Goal: Task Accomplishment & Management: Manage account settings

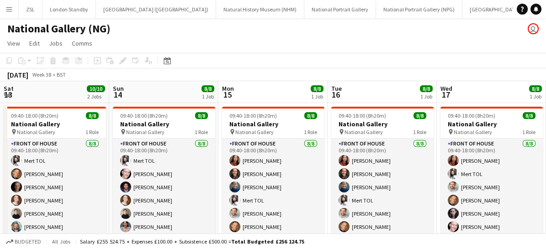
scroll to position [0, 279]
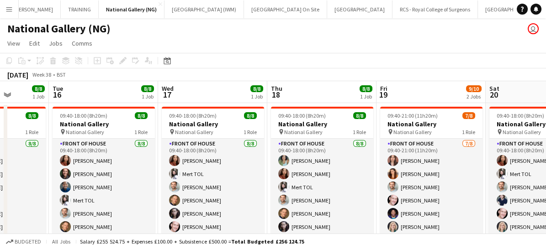
click at [7, 10] on app-icon "Menu" at bounding box center [8, 8] width 7 height 7
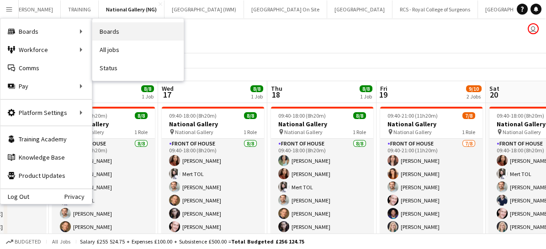
click at [110, 31] on link "Boards" at bounding box center [137, 31] width 91 height 18
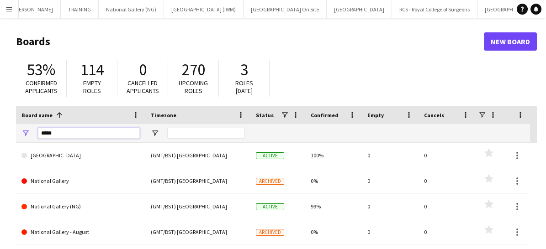
drag, startPoint x: 69, startPoint y: 131, endPoint x: 41, endPoint y: 128, distance: 27.9
click at [41, 128] on input "*****" at bounding box center [89, 133] width 102 height 11
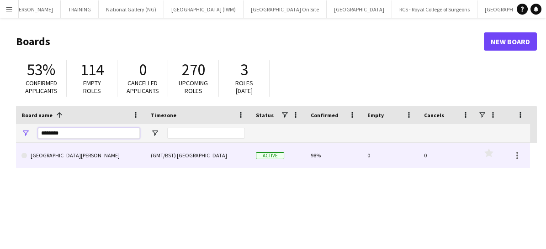
type input "********"
click at [88, 156] on link "[GEOGRAPHIC_DATA][PERSON_NAME]" at bounding box center [80, 156] width 118 height 26
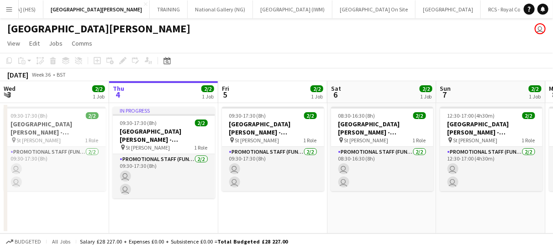
scroll to position [0, 467]
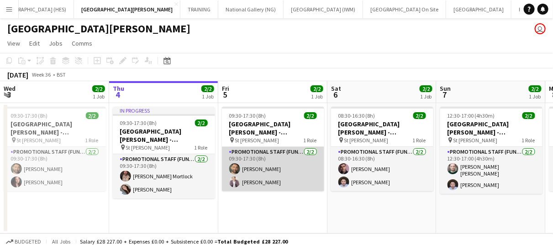
click at [280, 172] on app-card-role "Promotional Staff (Fundraiser) [DATE] 09:30-17:30 (8h) [PERSON_NAME] [PERSON_NA…" at bounding box center [273, 169] width 102 height 44
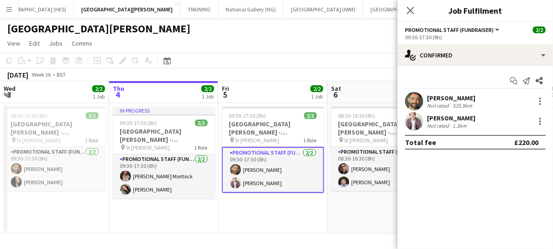
click at [530, 121] on div "[PERSON_NAME] Not rated 1.3km" at bounding box center [475, 121] width 155 height 18
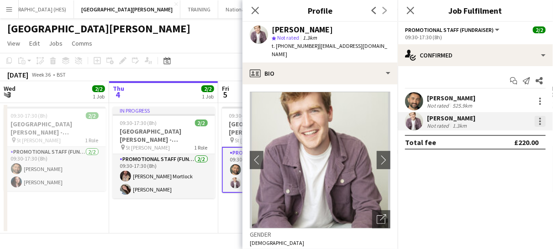
click at [543, 123] on div at bounding box center [540, 121] width 11 height 11
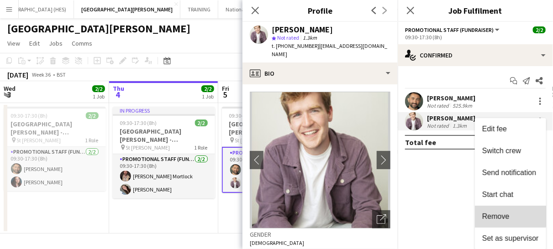
click at [498, 216] on span "Remove" at bounding box center [495, 217] width 27 height 8
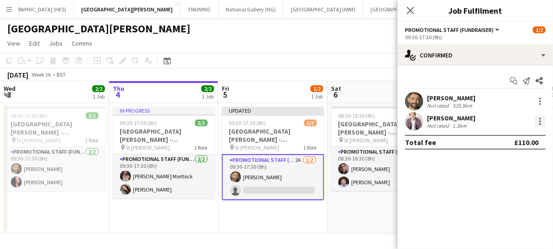
click at [541, 121] on div at bounding box center [540, 122] width 2 height 2
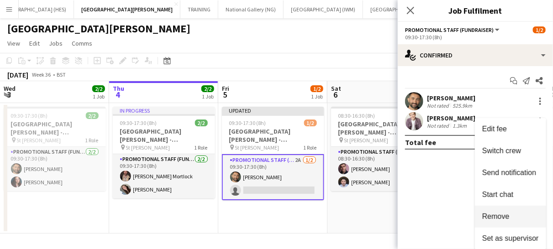
click at [505, 215] on span "Remove" at bounding box center [495, 217] width 27 height 8
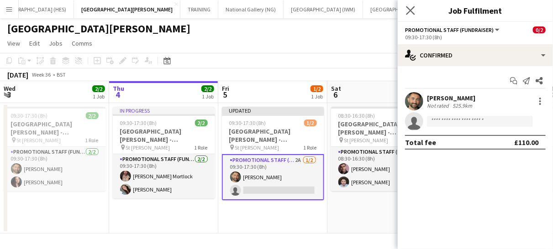
click at [412, 5] on app-icon "Close pop-in" at bounding box center [410, 10] width 13 height 13
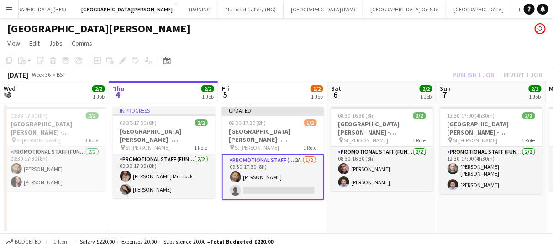
click at [279, 184] on app-card-role "Promotional Staff (Fundraiser) 2A [DATE] 09:30-17:30 (8h) [PERSON_NAME] single-…" at bounding box center [273, 177] width 102 height 46
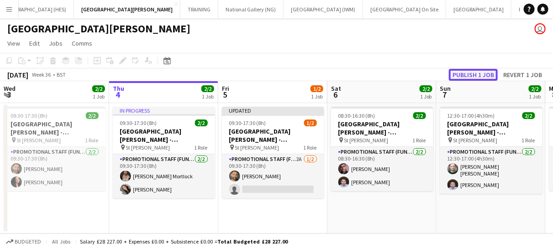
click at [462, 77] on button "Publish 1 job" at bounding box center [473, 75] width 49 height 12
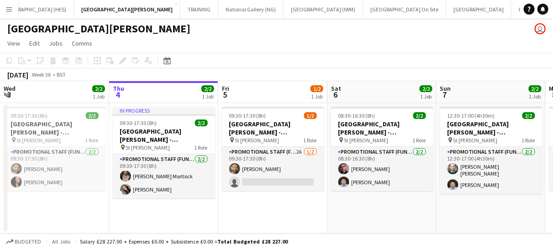
drag, startPoint x: 237, startPoint y: 247, endPoint x: 5, endPoint y: 8, distance: 332.6
click at [5, 8] on app-icon "Menu" at bounding box center [8, 8] width 7 height 7
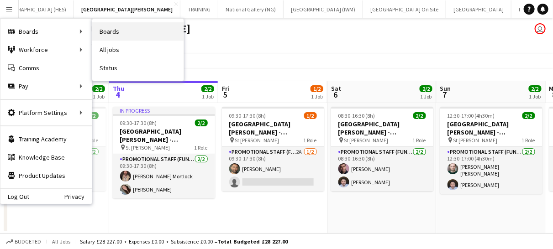
drag, startPoint x: 127, startPoint y: 33, endPoint x: 107, endPoint y: 28, distance: 20.7
click at [107, 28] on link "Boards" at bounding box center [137, 31] width 91 height 18
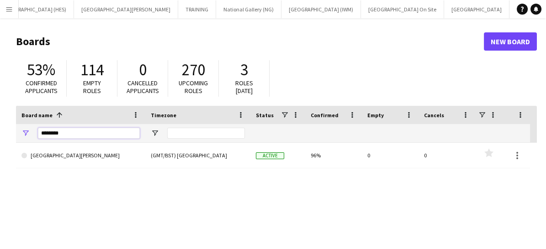
drag, startPoint x: 85, startPoint y: 131, endPoint x: 37, endPoint y: 133, distance: 48.9
click at [37, 133] on div "********" at bounding box center [80, 133] width 129 height 18
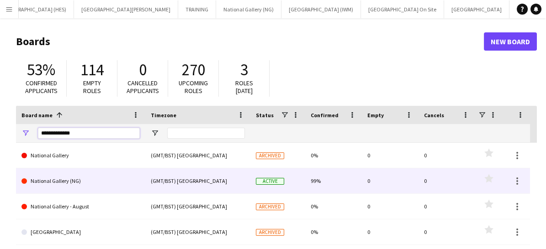
type input "**********"
click at [63, 180] on link "National Gallery (NG)" at bounding box center [80, 181] width 118 height 26
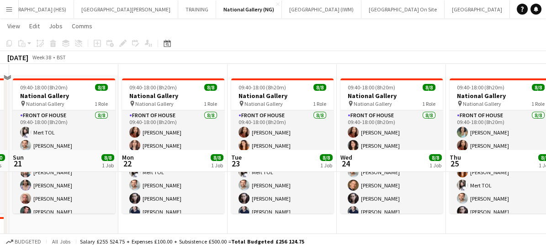
scroll to position [113, 0]
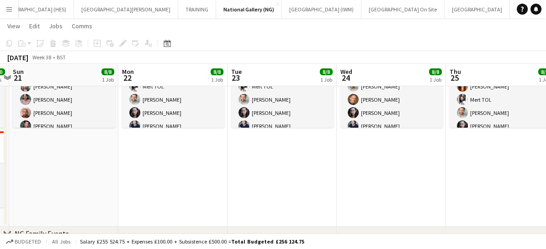
click at [181, 121] on app-card-role "Front of House [DATE] 09:40-18:00 (8h20m) [PERSON_NAME] [PERSON_NAME] Abouayen …" at bounding box center [173, 87] width 102 height 124
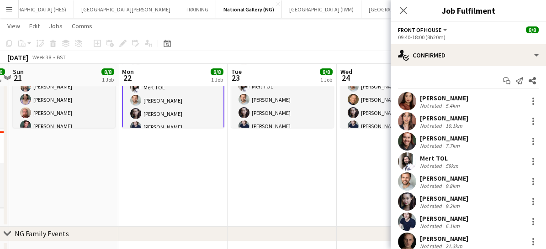
drag, startPoint x: 402, startPoint y: 14, endPoint x: 279, endPoint y: 170, distance: 199.0
click at [279, 170] on app-date-cell "09:40-18:00 (8h20m) 8/8 National Gallery pin National Gallery 1 Role Front of H…" at bounding box center [281, 108] width 109 height 238
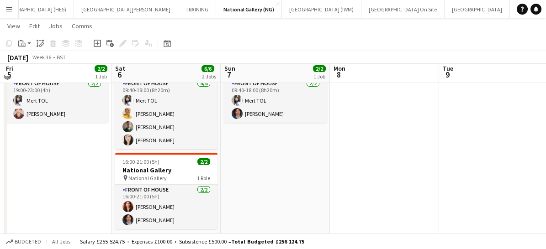
scroll to position [56, 0]
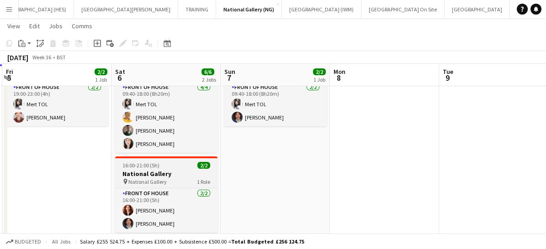
click at [163, 170] on h3 "National Gallery" at bounding box center [166, 174] width 102 height 8
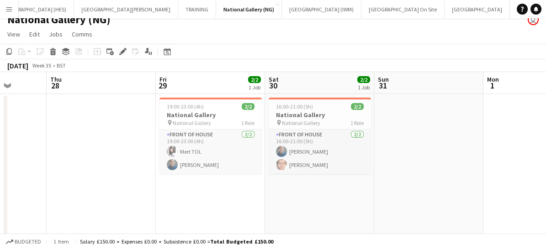
scroll to position [1, 0]
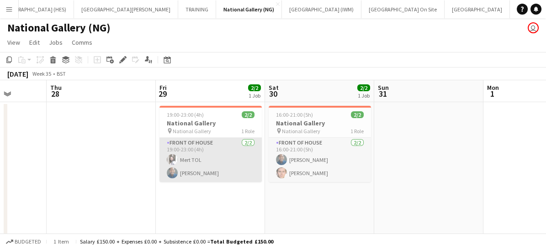
click at [240, 167] on app-card-role "Front of House [DATE] 19:00-23:00 (4h) Mert TOL [PERSON_NAME]" at bounding box center [210, 160] width 102 height 44
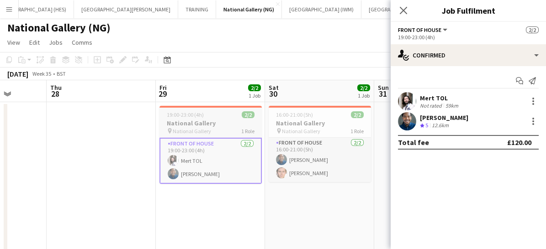
click at [201, 129] on span "National Gallery" at bounding box center [192, 131] width 38 height 7
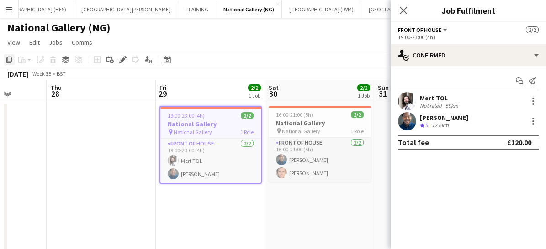
click at [7, 58] on icon at bounding box center [8, 60] width 5 height 6
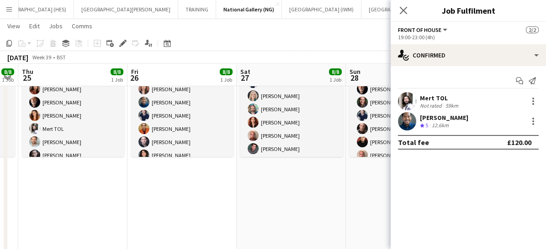
scroll to position [85, 0]
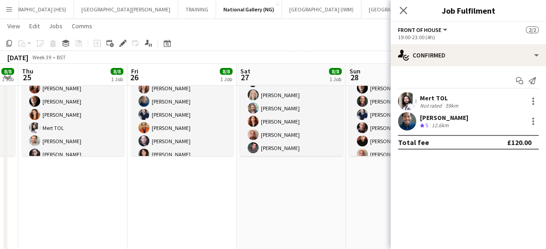
click at [159, 180] on app-date-cell "09:40-21:00 (11h20m) 8/8 National Gallery pin National Gallery 1 Role Front of …" at bounding box center [181, 136] width 109 height 238
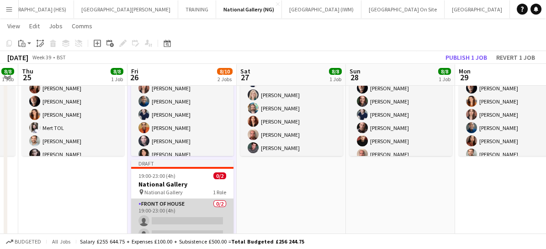
click at [194, 214] on app-card-role "Front of House 0/2 19:00-23:00 (4h) single-neutral-actions single-neutral-actio…" at bounding box center [182, 221] width 102 height 44
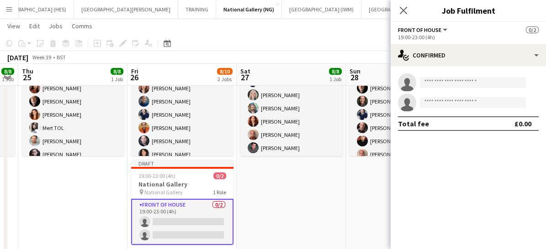
click at [104, 200] on app-date-cell "09:40-18:00 (8h20m) 8/8 National Gallery pin National Gallery 1 Role Front of H…" at bounding box center [72, 139] width 109 height 245
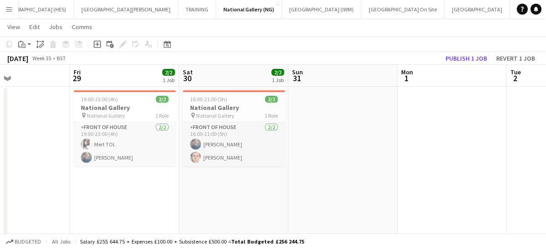
scroll to position [17, 0]
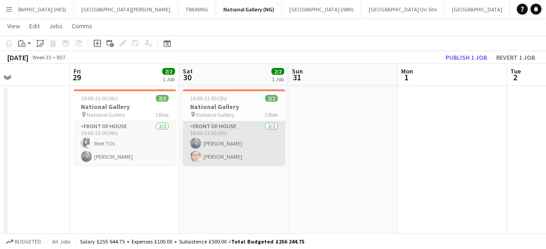
click at [247, 147] on app-card-role "Front of House [DATE] 16:00-21:00 (5h) [PERSON_NAME] [PERSON_NAME]" at bounding box center [234, 143] width 102 height 44
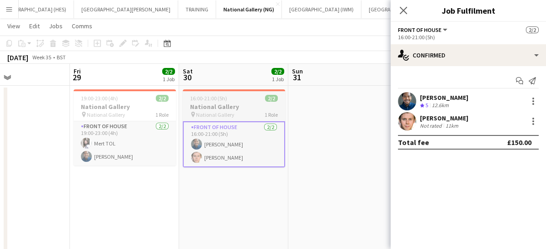
click at [217, 108] on h3 "National Gallery" at bounding box center [234, 107] width 102 height 8
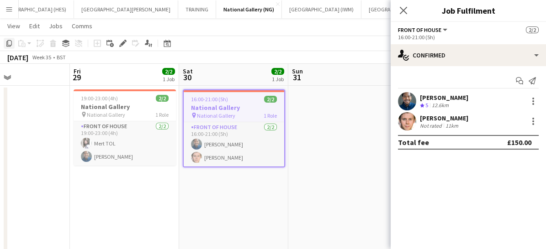
click at [9, 43] on icon "Copy" at bounding box center [8, 43] width 7 height 7
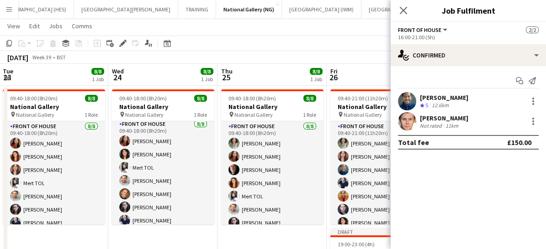
scroll to position [0, 0]
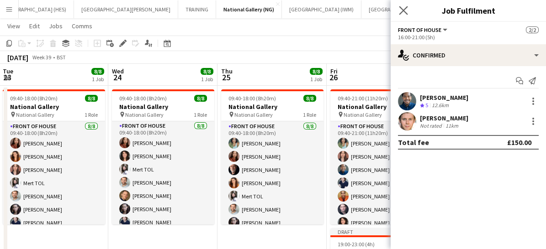
click at [405, 15] on app-icon "Close pop-in" at bounding box center [403, 10] width 13 height 13
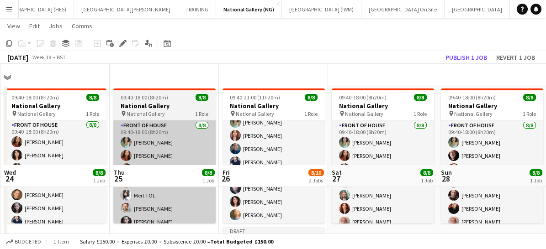
scroll to position [119, 0]
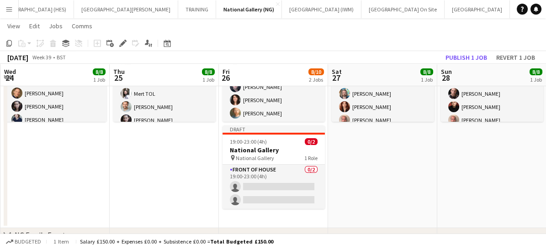
click at [360, 174] on app-date-cell "09:40-18:00 (8h20m) 8/8 National Gallery pin National Gallery 1 Role Front of H…" at bounding box center [382, 105] width 109 height 245
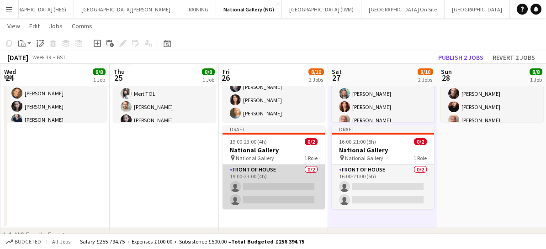
click at [300, 174] on app-card-role "Front of House 0/2 19:00-23:00 (4h) single-neutral-actions single-neutral-actio…" at bounding box center [273, 187] width 102 height 44
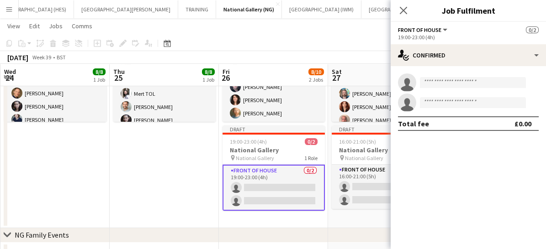
click at [296, 178] on app-card-role "Front of House 0/2 19:00-23:00 (4h) single-neutral-actions single-neutral-actio…" at bounding box center [273, 188] width 102 height 46
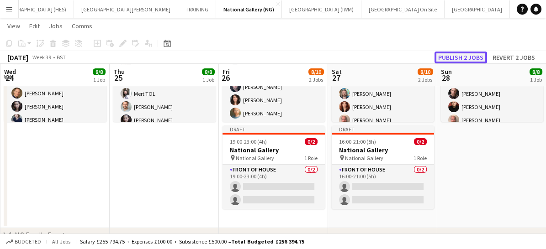
click at [454, 57] on button "Publish 2 jobs" at bounding box center [460, 58] width 53 height 12
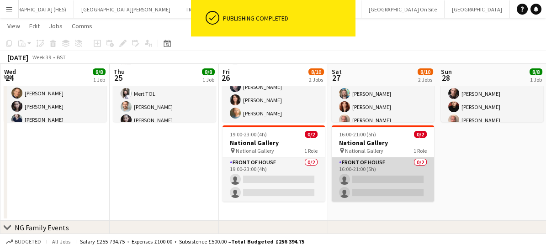
click at [386, 177] on app-card-role "Front of House 0/2 16:00-21:00 (5h) single-neutral-actions single-neutral-actio…" at bounding box center [383, 180] width 102 height 44
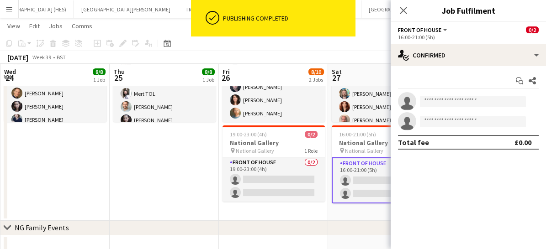
click at [353, 188] on app-card-role "Front of House 0/2 16:00-21:00 (5h) single-neutral-actions single-neutral-actio…" at bounding box center [383, 181] width 102 height 46
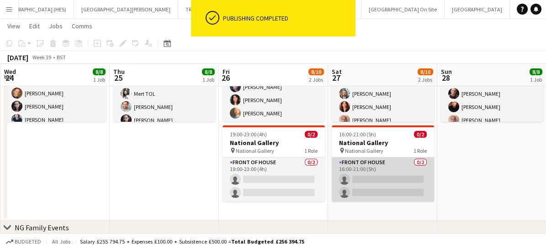
click at [388, 176] on app-card-role "Front of House 0/2 16:00-21:00 (5h) single-neutral-actions single-neutral-actio…" at bounding box center [383, 180] width 102 height 44
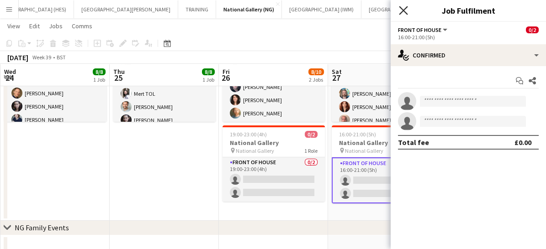
click at [406, 9] on icon "Close pop-in" at bounding box center [403, 10] width 9 height 9
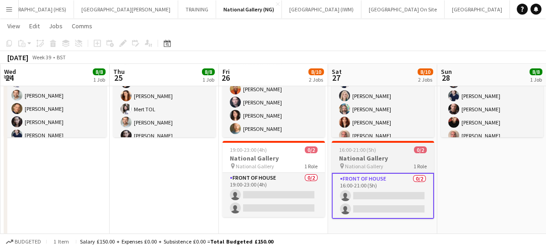
scroll to position [121, 0]
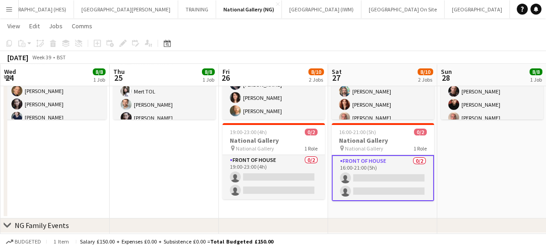
click at [381, 177] on app-card-role "Front of House 0/2 16:00-21:00 (5h) single-neutral-actions single-neutral-actio…" at bounding box center [383, 178] width 102 height 46
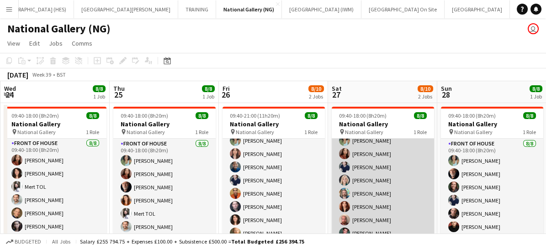
scroll to position [138, 0]
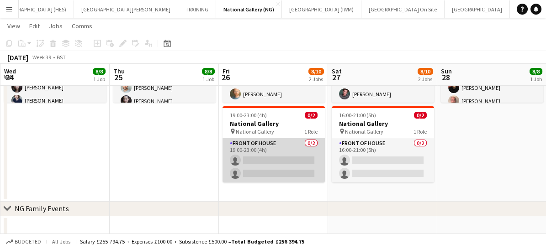
click at [290, 161] on app-card-role "Front of House 0/2 19:00-23:00 (4h) single-neutral-actions single-neutral-actio…" at bounding box center [273, 160] width 102 height 44
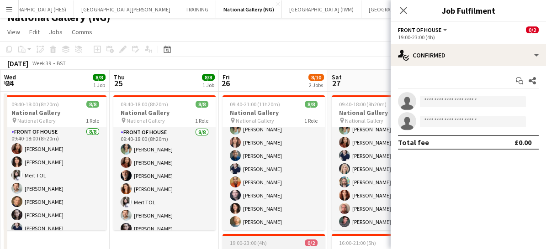
scroll to position [13, 0]
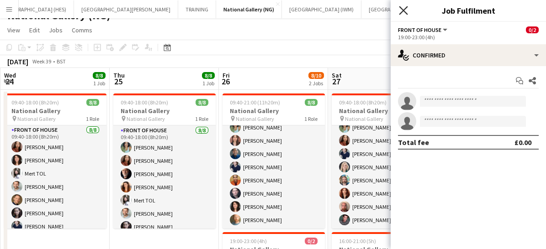
click at [403, 10] on icon at bounding box center [403, 10] width 9 height 9
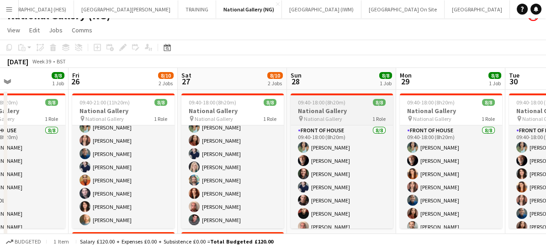
scroll to position [0, 251]
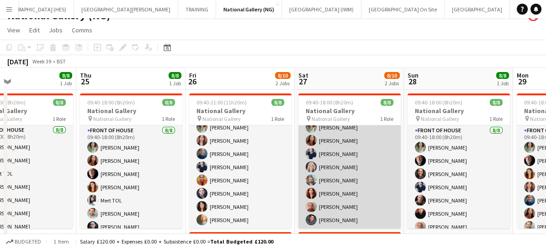
click at [383, 172] on app-card-role "Front of House [DATE] 09:40-18:00 (8h20m) [PERSON_NAME] [PERSON_NAME] [PERSON_N…" at bounding box center [349, 167] width 102 height 124
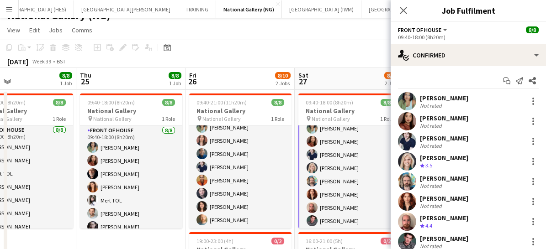
scroll to position [21, 0]
click at [404, 8] on icon "Close pop-in" at bounding box center [403, 10] width 9 height 9
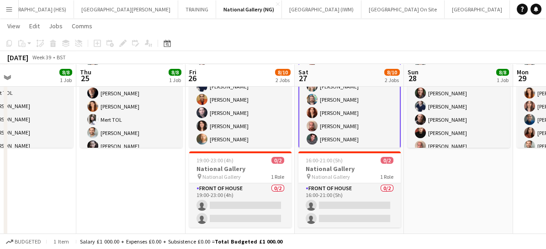
scroll to position [94, 0]
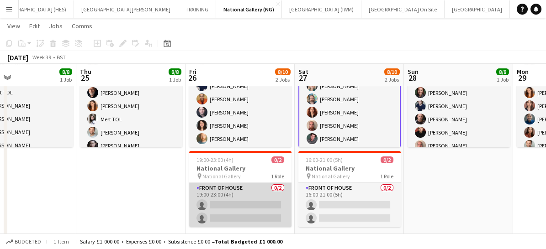
click at [262, 194] on app-card-role "Front of House 0/2 19:00-23:00 (4h) single-neutral-actions single-neutral-actio…" at bounding box center [240, 205] width 102 height 44
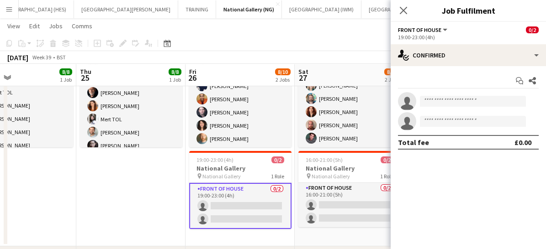
scroll to position [20, 0]
click at [408, 10] on app-icon "Close pop-in" at bounding box center [403, 10] width 13 height 13
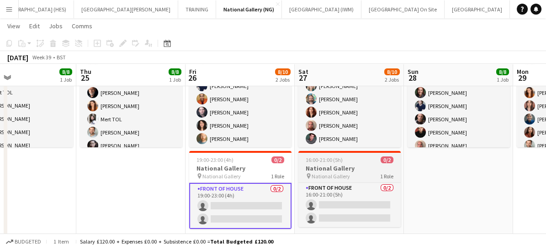
click at [307, 174] on icon at bounding box center [308, 176] width 4 height 5
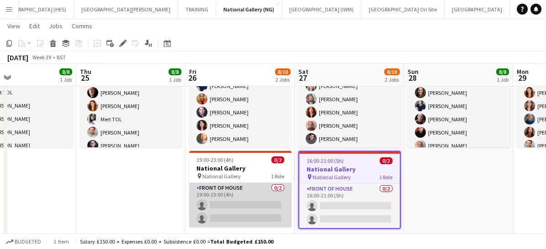
click at [257, 196] on app-card-role "Front of House 0/2 19:00-23:00 (4h) single-neutral-actions single-neutral-actio…" at bounding box center [240, 205] width 102 height 44
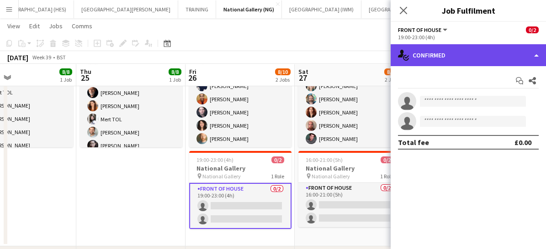
click at [447, 61] on div "single-neutral-actions-check-2 Confirmed" at bounding box center [467, 55] width 155 height 22
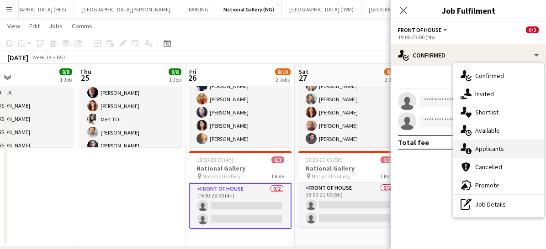
click at [484, 150] on span "Applicants" at bounding box center [489, 149] width 29 height 8
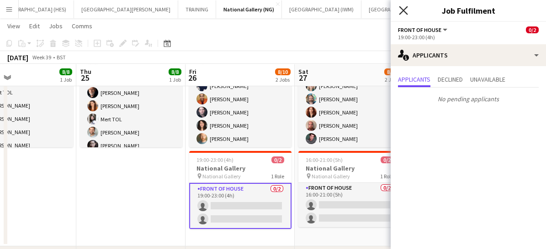
click at [403, 13] on icon "Close pop-in" at bounding box center [403, 10] width 9 height 9
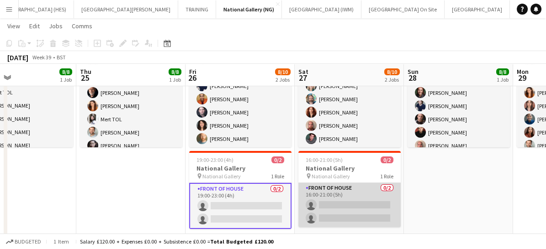
click at [366, 196] on app-card-role "Front of House 0/2 16:00-21:00 (5h) single-neutral-actions single-neutral-actio…" at bounding box center [349, 205] width 102 height 44
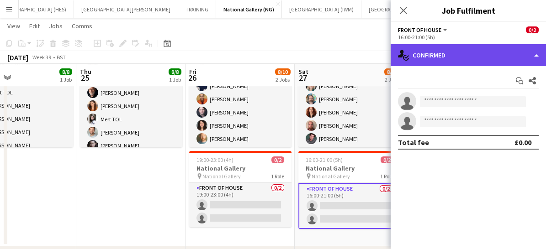
click at [447, 61] on div "single-neutral-actions-check-2 Confirmed" at bounding box center [467, 55] width 155 height 22
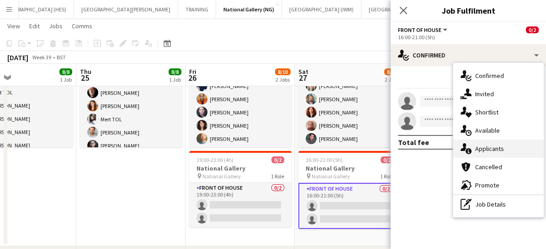
click at [483, 155] on div "single-neutral-actions-information Applicants" at bounding box center [498, 149] width 90 height 18
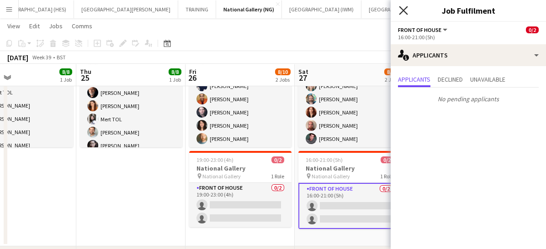
click at [406, 8] on icon "Close pop-in" at bounding box center [403, 10] width 9 height 9
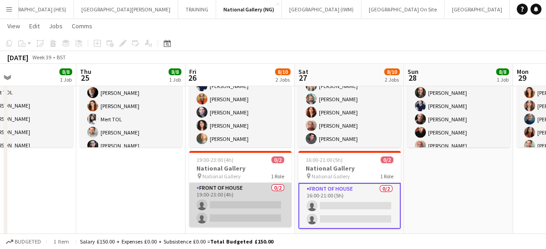
click at [232, 207] on app-card-role "Front of House 0/2 19:00-23:00 (4h) single-neutral-actions single-neutral-actio…" at bounding box center [240, 205] width 102 height 44
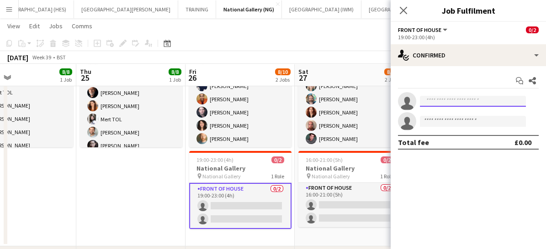
click at [442, 102] on input at bounding box center [473, 101] width 106 height 11
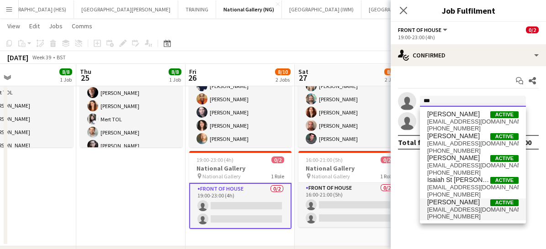
type input "***"
click at [441, 214] on span "[PHONE_NUMBER]" at bounding box center [472, 216] width 91 height 7
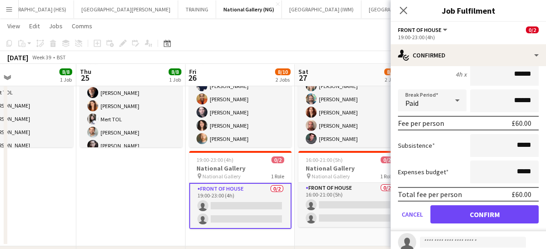
scroll to position [88, 0]
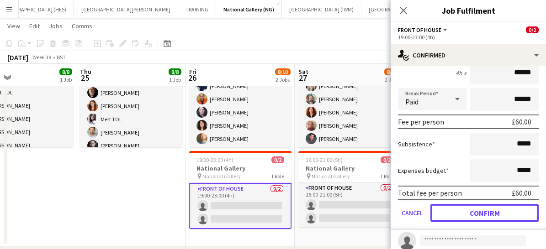
click at [441, 214] on button "Confirm" at bounding box center [484, 213] width 108 height 18
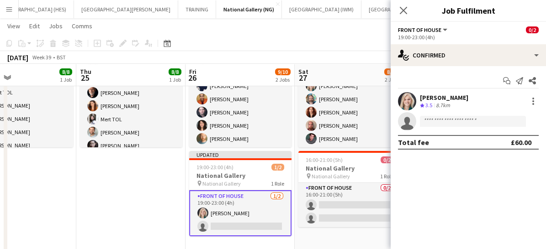
scroll to position [0, 0]
click at [403, 10] on icon at bounding box center [403, 10] width 9 height 9
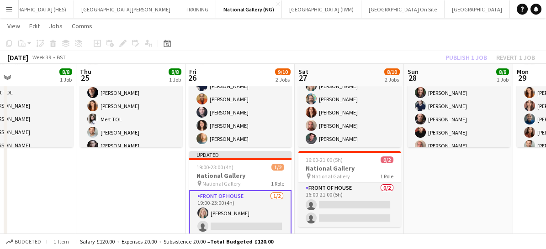
click at [266, 227] on app-card-role "Front of House [DATE] 19:00-23:00 (4h) [PERSON_NAME] single-neutral-actions" at bounding box center [240, 213] width 102 height 46
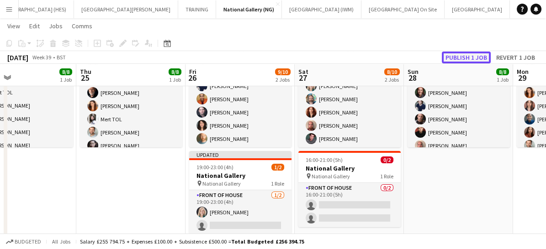
click at [457, 54] on button "Publish 1 job" at bounding box center [466, 58] width 49 height 12
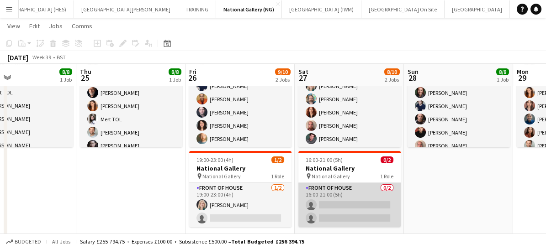
click at [337, 208] on app-card-role "Front of House 0/2 16:00-21:00 (5h) single-neutral-actions single-neutral-actio…" at bounding box center [349, 205] width 102 height 44
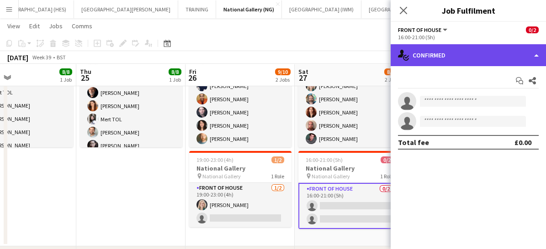
click at [448, 51] on div "single-neutral-actions-check-2 Confirmed" at bounding box center [467, 55] width 155 height 22
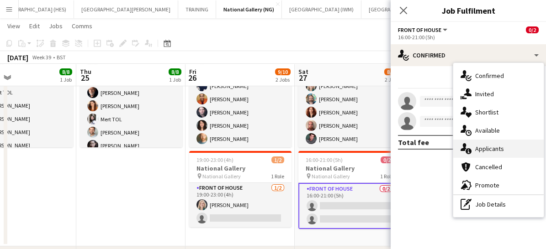
click at [478, 150] on span "Applicants" at bounding box center [489, 149] width 29 height 8
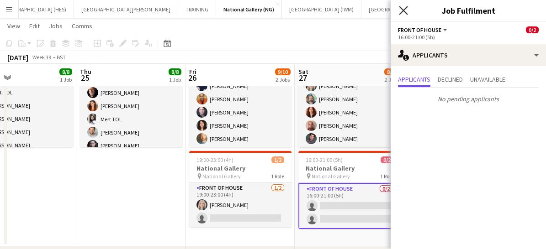
click at [402, 8] on icon "Close pop-in" at bounding box center [403, 10] width 9 height 9
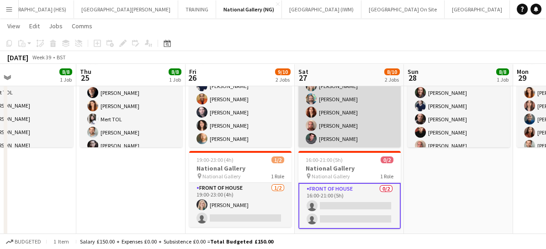
click at [378, 126] on app-card-role "Front of House [DATE] 09:40-18:00 (8h20m) [PERSON_NAME] [PERSON_NAME] [PERSON_N…" at bounding box center [349, 86] width 102 height 124
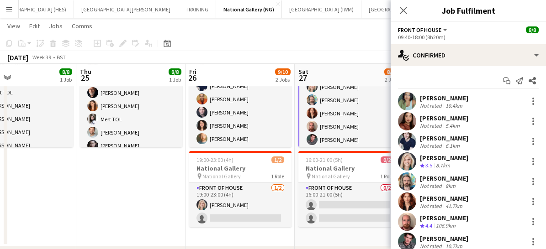
scroll to position [21, 0]
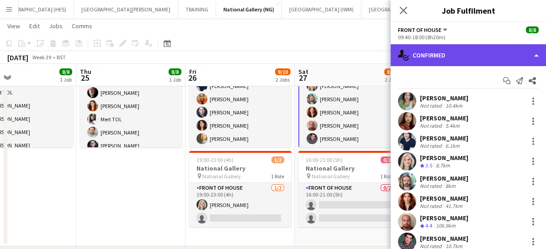
click at [468, 51] on div "single-neutral-actions-check-2 Confirmed" at bounding box center [467, 55] width 155 height 22
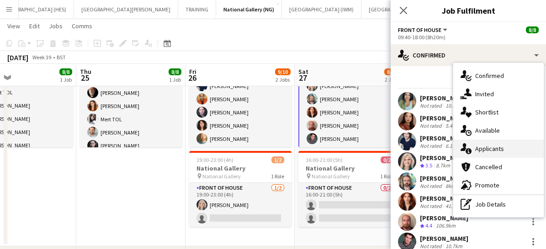
click at [485, 145] on span "Applicants" at bounding box center [489, 149] width 29 height 8
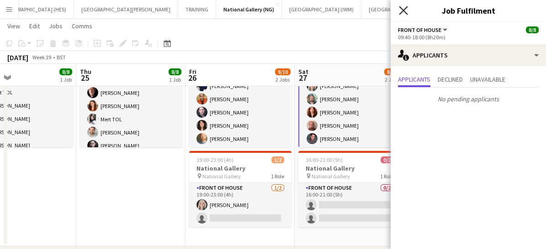
click at [404, 9] on icon at bounding box center [403, 10] width 9 height 9
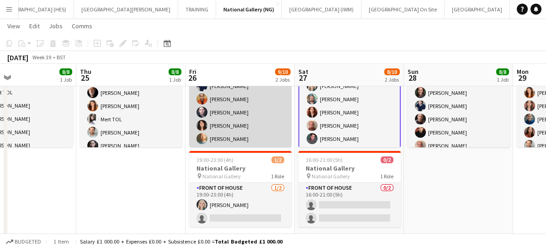
click at [267, 117] on app-card-role "Front of House [DATE] 09:40-21:00 (11h20m) [PERSON_NAME] [PERSON_NAME] [PERSON_…" at bounding box center [240, 86] width 102 height 124
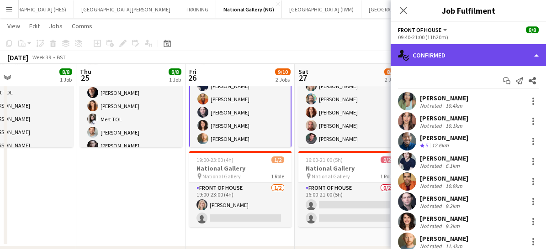
click at [446, 54] on div "single-neutral-actions-check-2 Confirmed" at bounding box center [467, 55] width 155 height 22
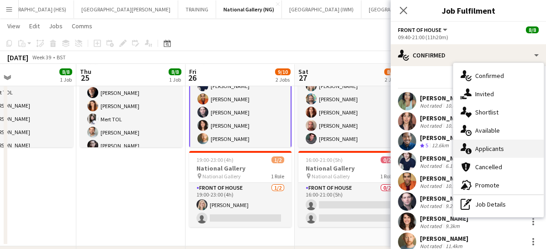
click at [483, 152] on span "Applicants" at bounding box center [489, 149] width 29 height 8
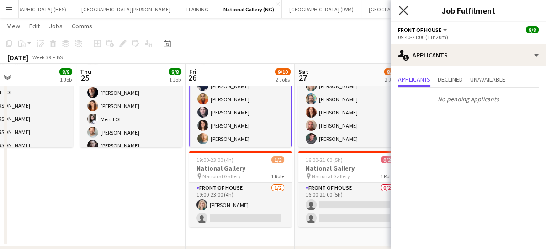
click at [403, 7] on icon "Close pop-in" at bounding box center [403, 10] width 9 height 9
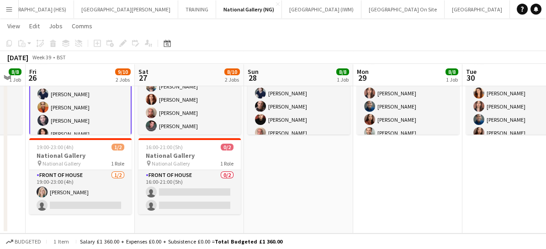
scroll to position [0, 288]
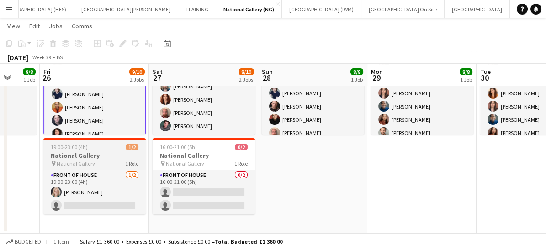
click at [97, 149] on div "19:00-23:00 (4h) 1/2" at bounding box center [94, 147] width 102 height 7
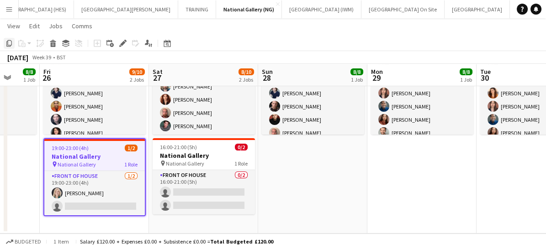
click at [7, 44] on icon "Copy" at bounding box center [8, 43] width 7 height 7
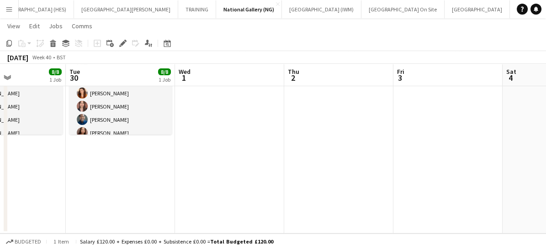
scroll to position [0, 351]
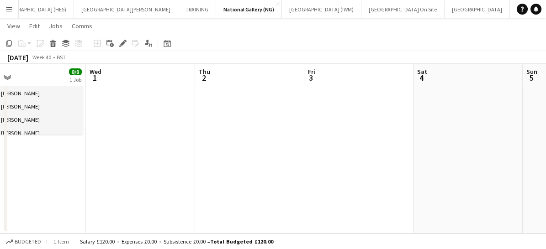
click at [346, 137] on app-date-cell at bounding box center [358, 115] width 109 height 238
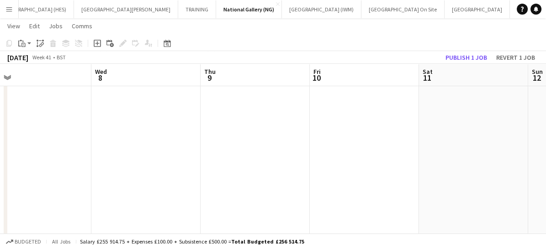
scroll to position [0, 262]
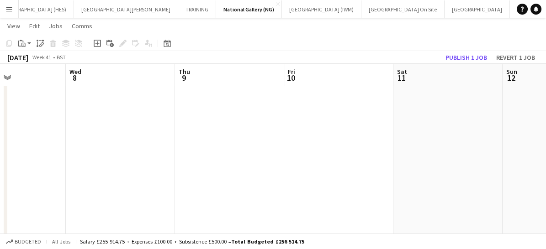
click at [309, 101] on app-date-cell at bounding box center [338, 175] width 109 height 238
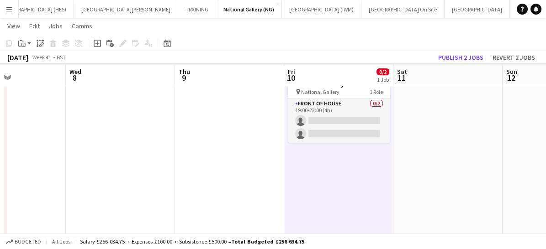
click at [309, 101] on app-card-role "Front of House 0/2 19:00-23:00 (4h) single-neutral-actions single-neutral-actio…" at bounding box center [339, 121] width 102 height 44
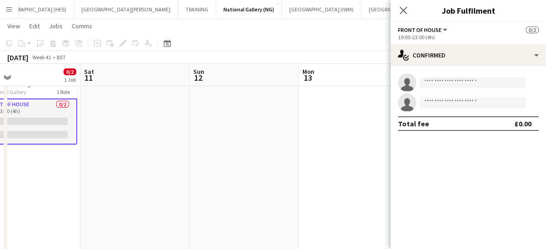
scroll to position [0, 354]
click at [402, 12] on icon "Close pop-in" at bounding box center [403, 10] width 9 height 9
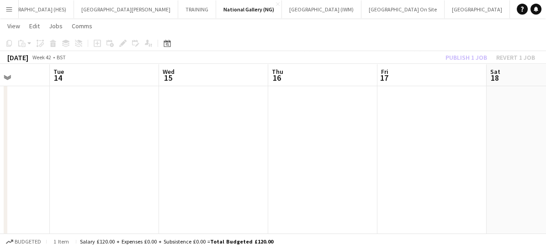
scroll to position [0, 349]
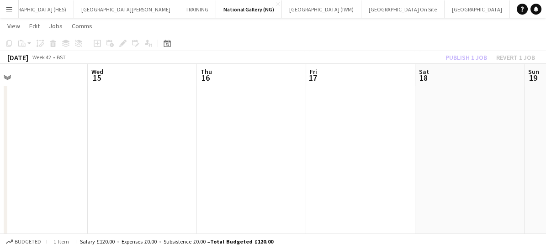
click at [313, 130] on app-date-cell at bounding box center [360, 175] width 109 height 238
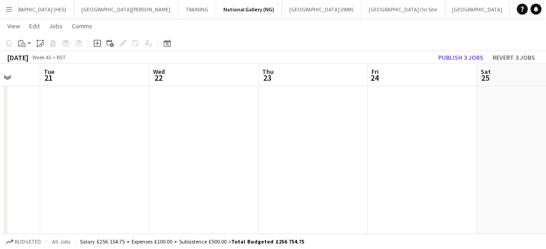
scroll to position [0, 288]
click at [389, 115] on app-date-cell at bounding box center [421, 175] width 109 height 238
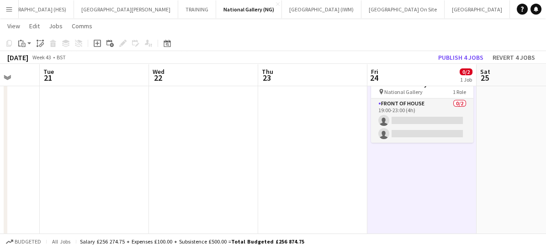
click at [389, 115] on app-card-role "Front of House 0/2 19:00-23:00 (4h) single-neutral-actions single-neutral-actio…" at bounding box center [422, 121] width 102 height 44
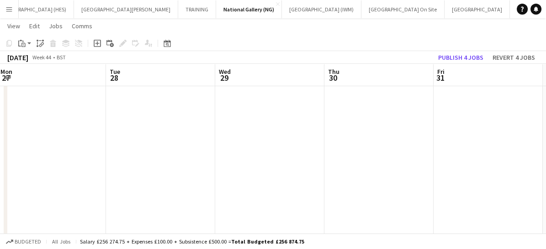
scroll to position [0, 339]
click at [457, 114] on app-date-cell at bounding box center [479, 175] width 109 height 238
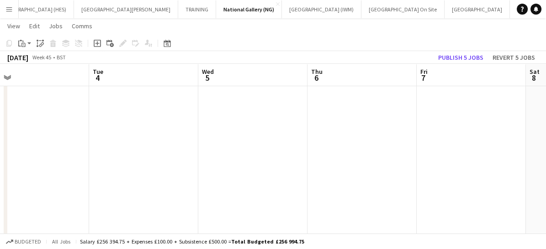
scroll to position [0, 347]
click at [457, 114] on app-date-cell at bounding box center [471, 175] width 109 height 238
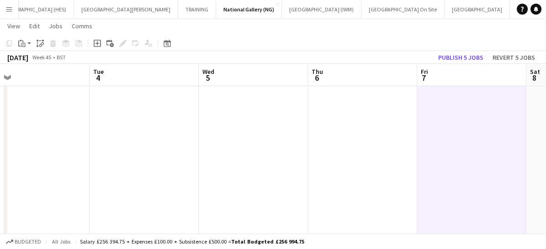
click at [457, 114] on app-date-cell at bounding box center [471, 175] width 109 height 238
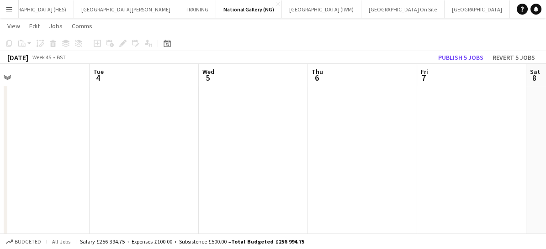
click at [457, 114] on app-date-cell at bounding box center [471, 175] width 109 height 238
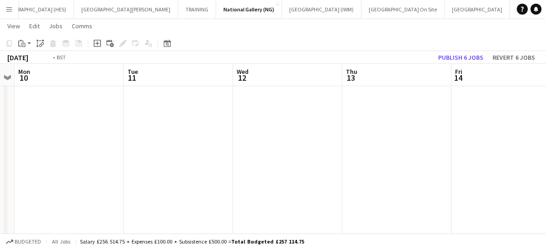
scroll to position [0, 257]
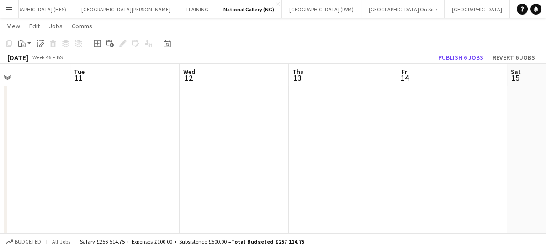
click at [430, 114] on app-date-cell at bounding box center [452, 175] width 109 height 238
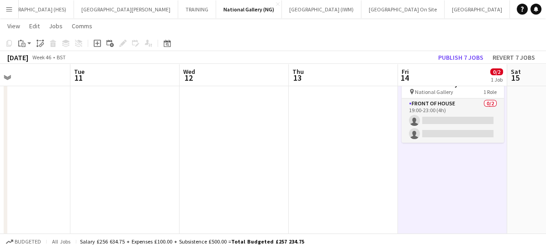
click at [430, 114] on app-card-role "Front of House 0/2 19:00-23:00 (4h) single-neutral-actions single-neutral-actio…" at bounding box center [452, 121] width 102 height 44
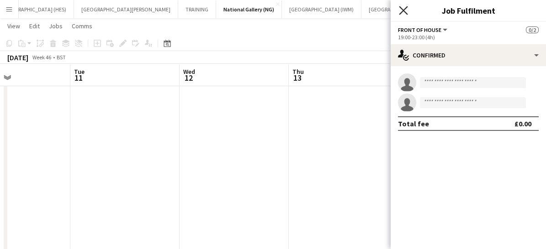
click at [405, 11] on icon "Close pop-in" at bounding box center [403, 10] width 9 height 9
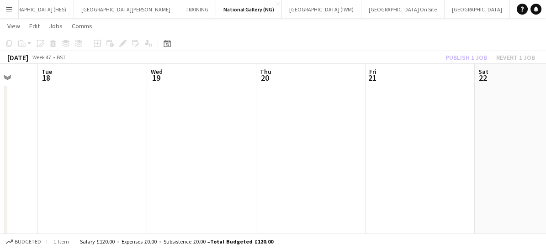
scroll to position [0, 304]
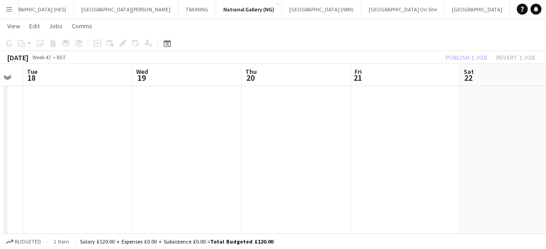
click at [389, 147] on app-date-cell at bounding box center [405, 175] width 109 height 238
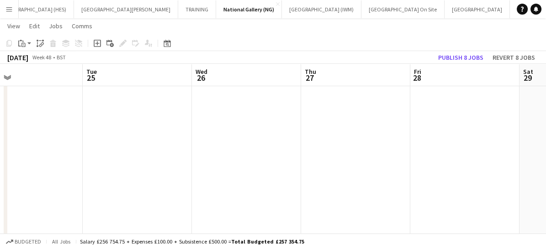
scroll to position [0, 259]
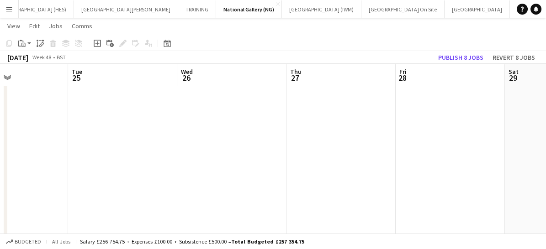
click at [428, 110] on app-date-cell at bounding box center [449, 175] width 109 height 238
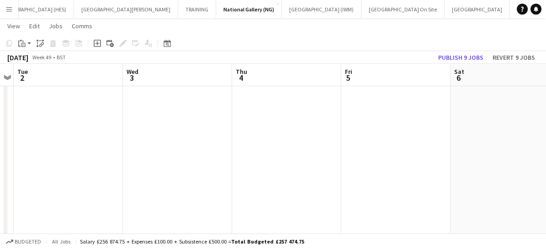
scroll to position [0, 314]
click at [428, 110] on app-date-cell at bounding box center [395, 175] width 109 height 238
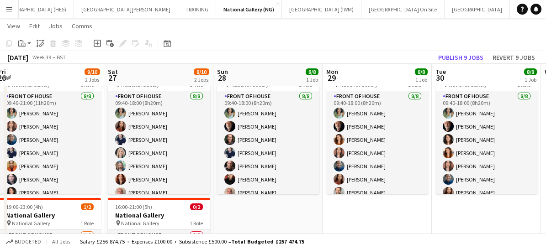
scroll to position [20, 0]
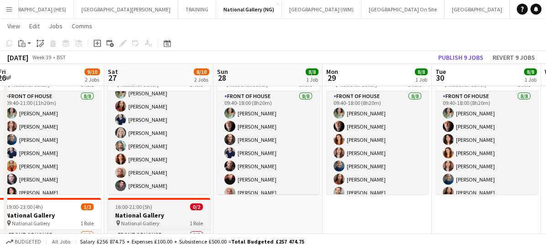
click at [156, 220] on span "National Gallery" at bounding box center [140, 223] width 38 height 7
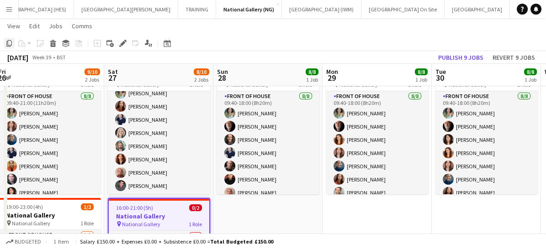
click at [11, 43] on icon at bounding box center [8, 43] width 5 height 6
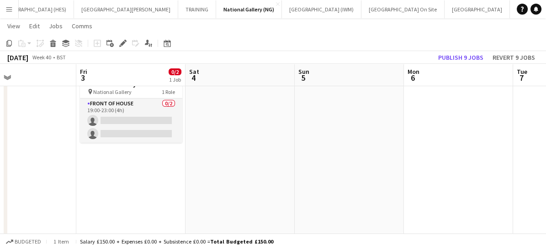
scroll to position [0, 258]
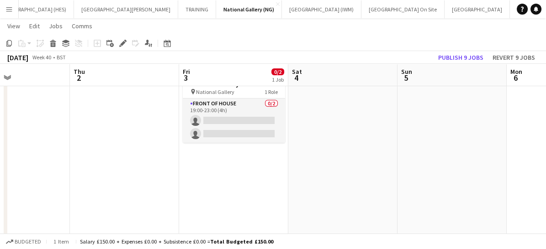
click at [310, 109] on app-date-cell at bounding box center [342, 175] width 109 height 238
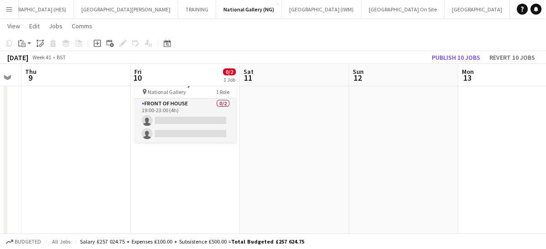
scroll to position [0, 306]
click at [310, 109] on app-date-cell at bounding box center [293, 175] width 109 height 238
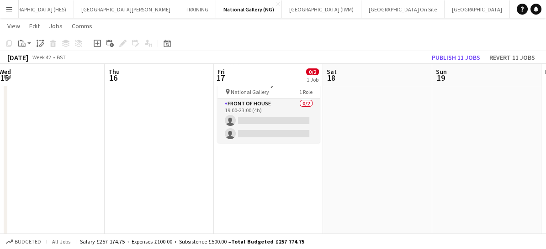
scroll to position [0, 342]
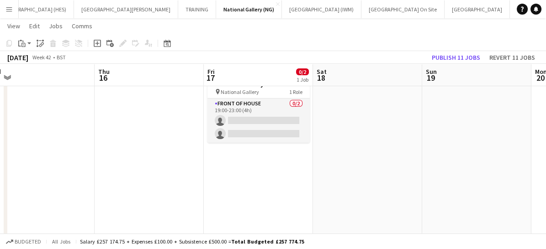
click at [345, 112] on app-date-cell at bounding box center [367, 175] width 109 height 238
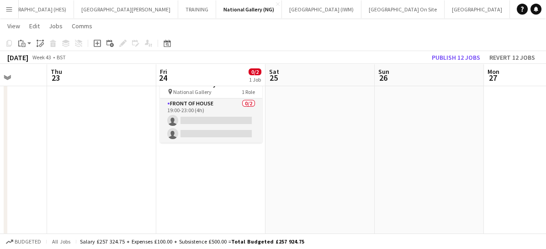
scroll to position [0, 298]
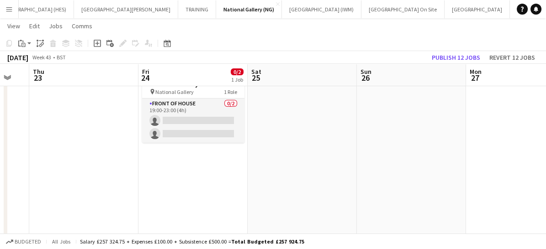
click at [297, 111] on app-date-cell at bounding box center [301, 175] width 109 height 238
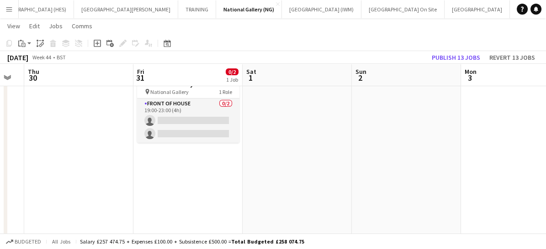
scroll to position [0, 306]
click at [297, 111] on app-date-cell at bounding box center [294, 175] width 109 height 238
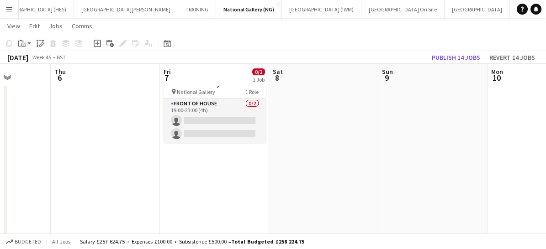
scroll to position [0, 344]
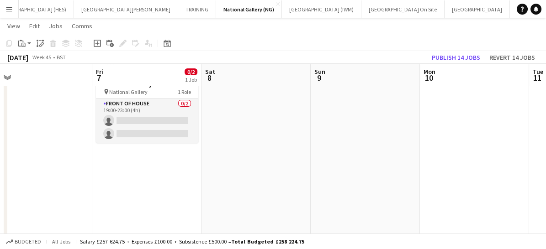
click at [297, 111] on app-date-cell at bounding box center [255, 175] width 109 height 238
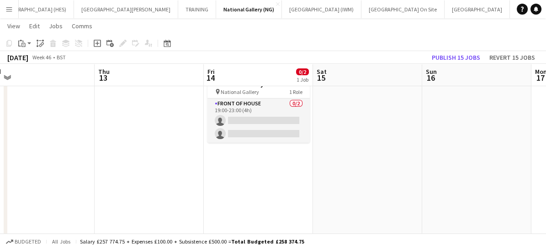
scroll to position [0, 351]
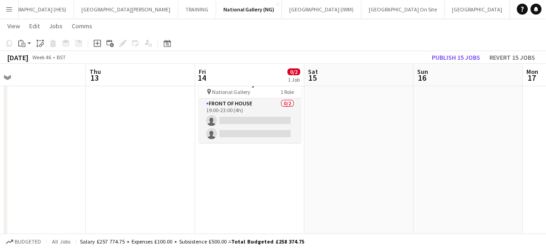
click at [338, 112] on app-date-cell at bounding box center [358, 175] width 109 height 238
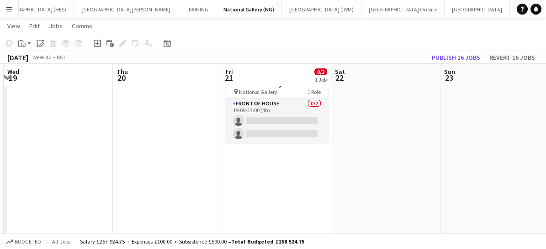
scroll to position [0, 325]
click at [338, 112] on app-date-cell at bounding box center [384, 175] width 109 height 238
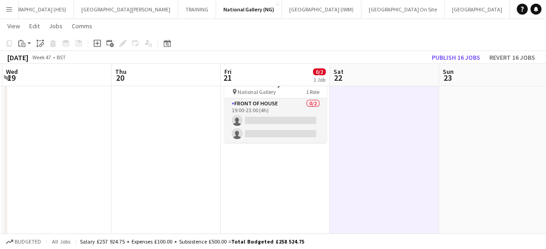
click at [338, 112] on app-date-cell at bounding box center [384, 175] width 109 height 238
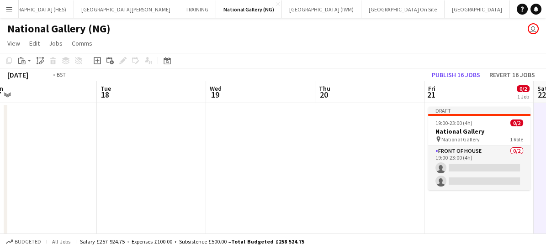
scroll to position [0, 275]
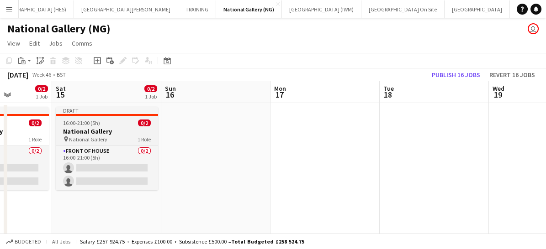
click at [97, 126] on span "16:00-21:00 (5h)" at bounding box center [81, 123] width 37 height 7
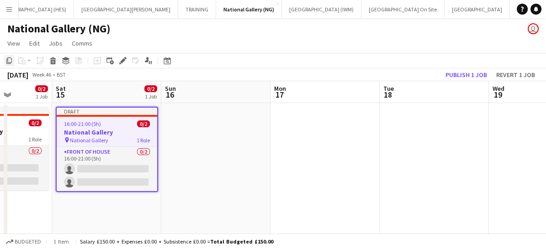
click at [9, 60] on icon "Copy" at bounding box center [8, 60] width 7 height 7
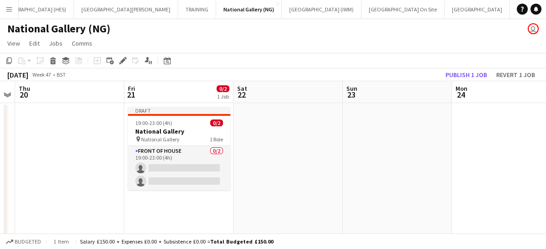
scroll to position [0, 324]
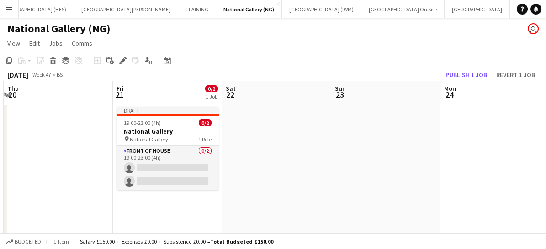
click at [288, 127] on app-date-cell at bounding box center [276, 222] width 109 height 238
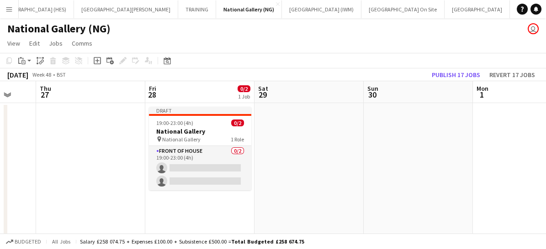
scroll to position [0, 305]
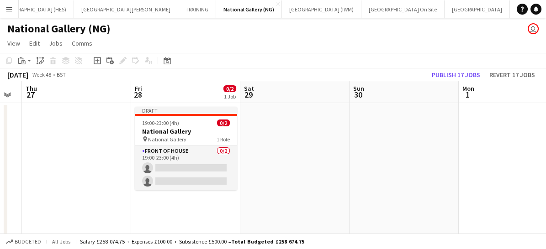
click at [288, 127] on app-date-cell at bounding box center [294, 222] width 109 height 238
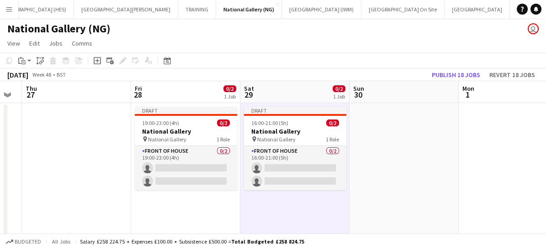
scroll to position [0, 287]
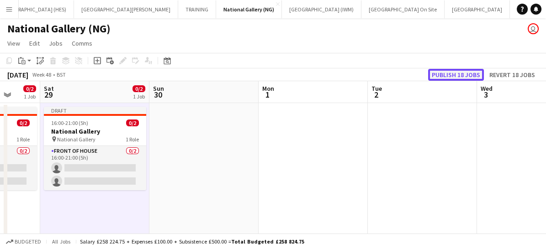
click at [458, 74] on button "Publish 18 jobs" at bounding box center [456, 75] width 56 height 12
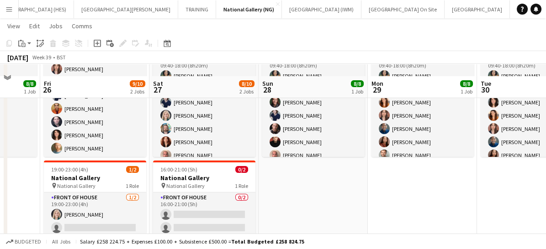
scroll to position [138, 0]
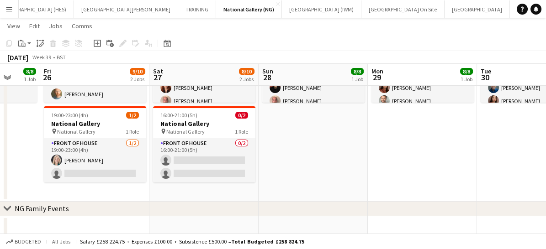
click at [105, 171] on app-card-role "Front of House [DATE] 19:00-23:00 (4h) [PERSON_NAME] single-neutral-actions" at bounding box center [95, 160] width 102 height 44
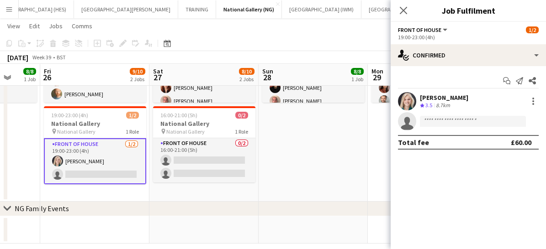
click at [193, 196] on app-date-cell "09:40-18:00 (8h20m) 8/8 National Gallery pin National Gallery 1 Role Front of H…" at bounding box center [203, 83] width 109 height 238
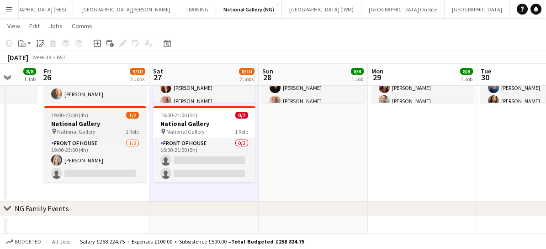
click at [101, 120] on h3 "National Gallery" at bounding box center [95, 124] width 102 height 8
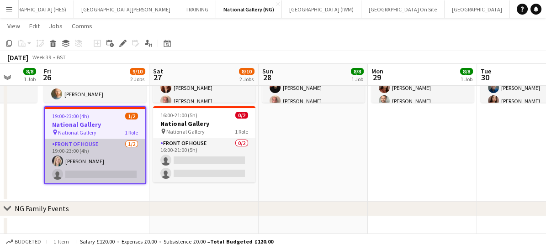
click at [112, 157] on app-card-role "Front of House [DATE] 19:00-23:00 (4h) [PERSON_NAME] single-neutral-actions" at bounding box center [95, 161] width 100 height 44
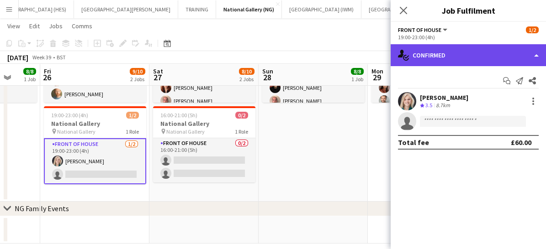
drag, startPoint x: 455, startPoint y: 59, endPoint x: 508, endPoint y: 53, distance: 53.8
click at [508, 53] on div "single-neutral-actions-check-2 Confirmed" at bounding box center [467, 55] width 155 height 22
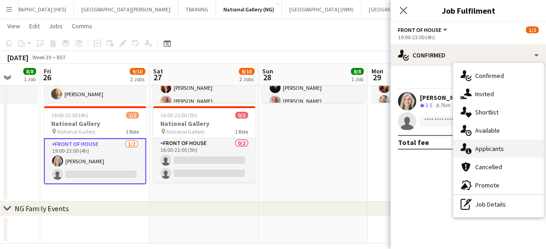
click at [486, 151] on span "Applicants" at bounding box center [489, 149] width 29 height 8
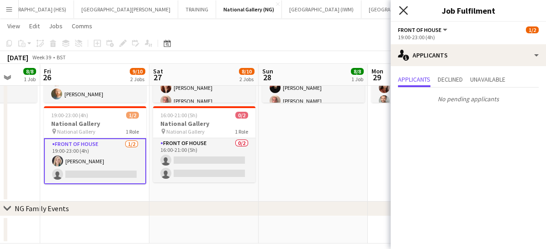
click at [404, 12] on icon "Close pop-in" at bounding box center [403, 10] width 9 height 9
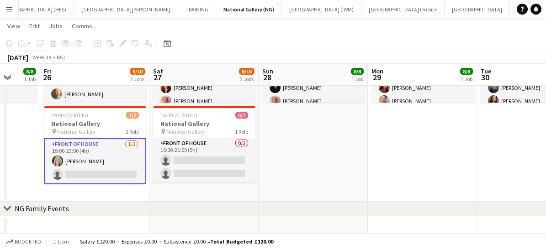
click at [110, 176] on app-card-role "Front of House [DATE] 19:00-23:00 (4h) [PERSON_NAME] single-neutral-actions" at bounding box center [95, 161] width 102 height 46
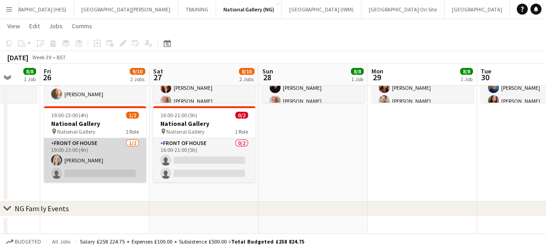
click at [124, 168] on app-card-role "Front of House [DATE] 19:00-23:00 (4h) [PERSON_NAME] single-neutral-actions" at bounding box center [95, 160] width 102 height 44
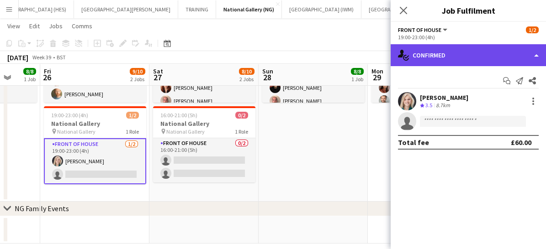
click at [436, 56] on div "single-neutral-actions-check-2 Confirmed" at bounding box center [467, 55] width 155 height 22
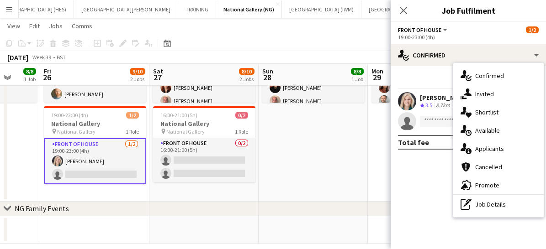
click at [305, 159] on app-date-cell "09:40-18:00 (8h20m) 8/8 National Gallery pin National Gallery 1 Role Front of H…" at bounding box center [312, 83] width 109 height 238
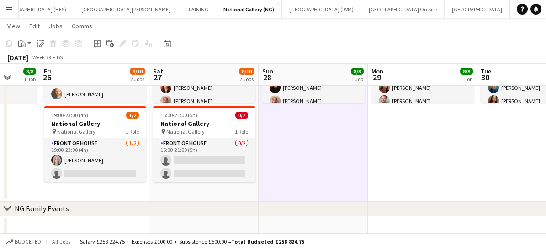
click at [305, 159] on app-date-cell "09:40-18:00 (8h20m) 8/8 National Gallery pin National Gallery 1 Role Front of H…" at bounding box center [312, 83] width 109 height 238
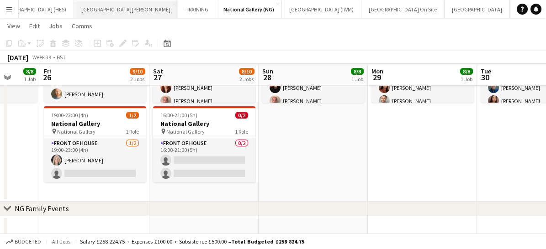
click at [74, 13] on button "[GEOGRAPHIC_DATA][PERSON_NAME] [GEOGRAPHIC_DATA] Close" at bounding box center [126, 9] width 104 height 18
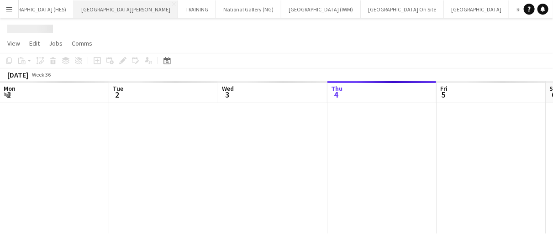
scroll to position [0, 218]
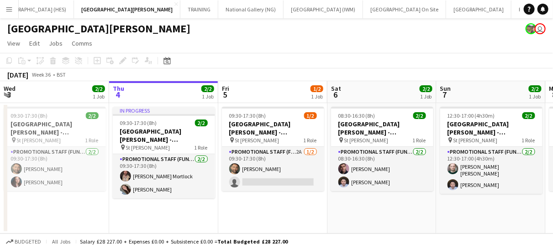
click at [6, 13] on button "Menu" at bounding box center [9, 9] width 18 height 18
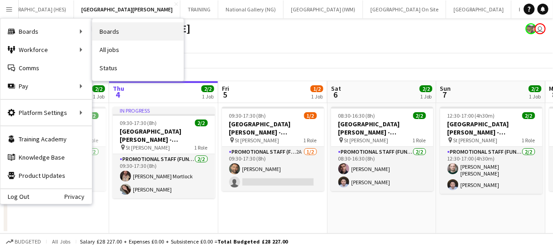
click at [112, 28] on link "Boards" at bounding box center [137, 31] width 91 height 18
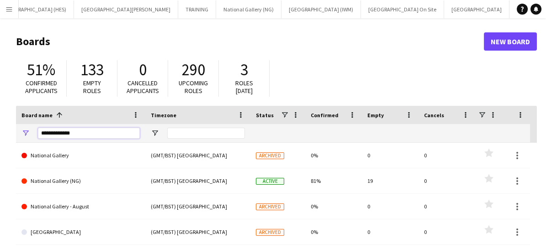
drag, startPoint x: 89, startPoint y: 135, endPoint x: 22, endPoint y: 137, distance: 66.7
click at [22, 137] on div "**********" at bounding box center [80, 133] width 129 height 18
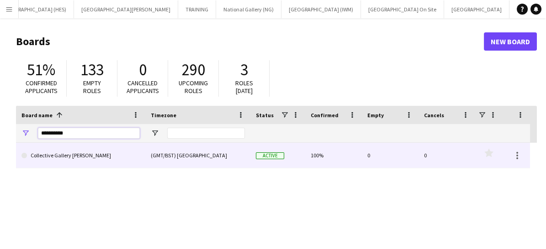
type input "**********"
click at [72, 161] on link "Collective Gallery [PERSON_NAME]" at bounding box center [80, 156] width 118 height 26
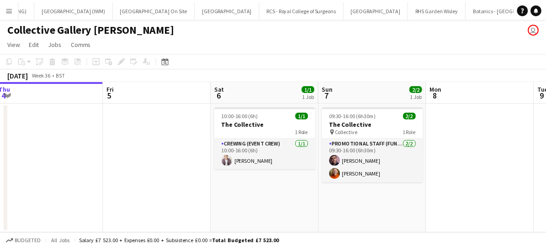
scroll to position [0, 351]
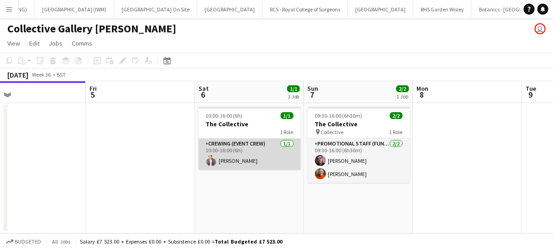
click at [275, 159] on app-card-role "Crewing (Event Crew) [DATE] 10:00-16:00 (6h) [PERSON_NAME]" at bounding box center [250, 154] width 102 height 31
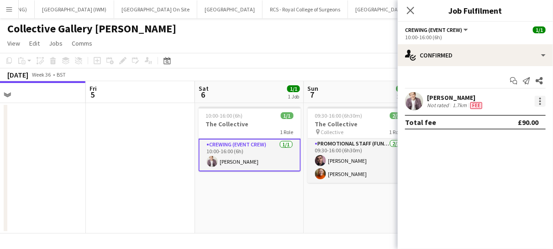
click at [537, 98] on div at bounding box center [540, 101] width 11 height 11
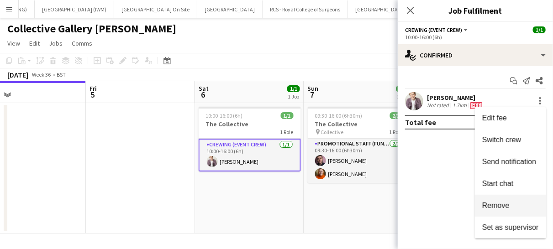
click at [508, 201] on button "Remove" at bounding box center [510, 206] width 71 height 22
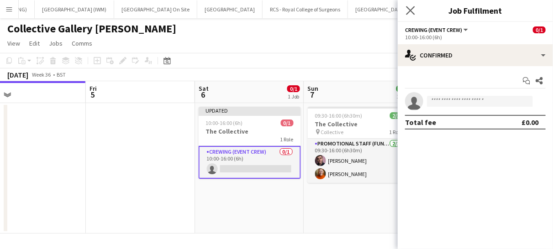
click at [414, 6] on icon at bounding box center [410, 10] width 9 height 9
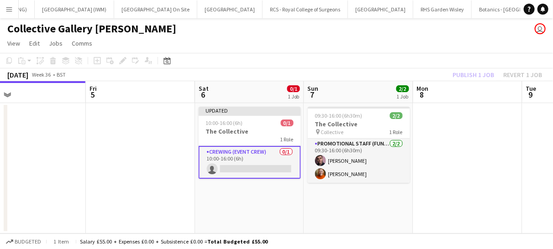
click at [276, 174] on app-card-role "Crewing (Event Crew) 0/1 10:00-16:00 (6h) single-neutral-actions" at bounding box center [250, 162] width 102 height 33
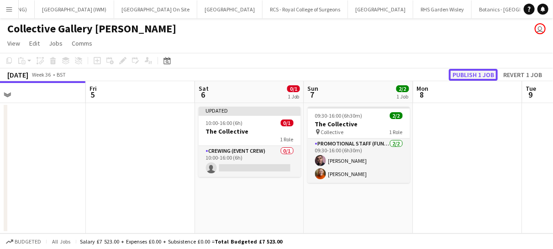
click at [472, 75] on button "Publish 1 job" at bounding box center [473, 75] width 49 height 12
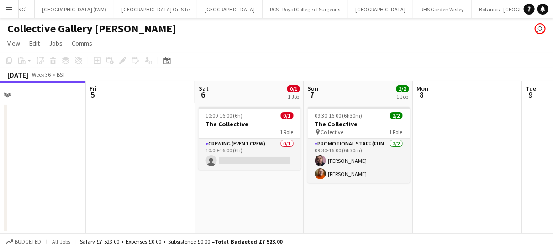
click at [9, 5] on button "Menu" at bounding box center [9, 9] width 18 height 18
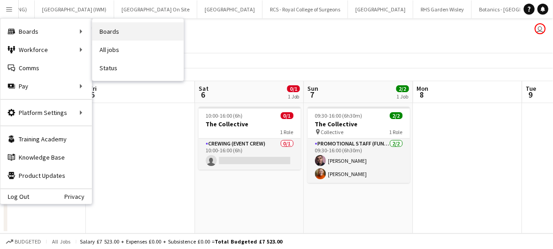
click at [121, 32] on link "Boards" at bounding box center [137, 31] width 91 height 18
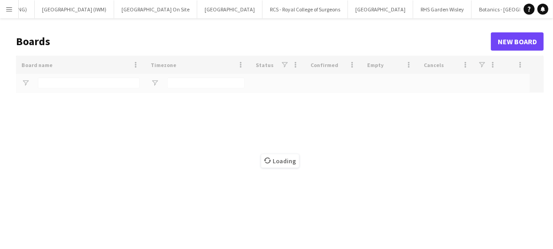
scroll to position [0, 711]
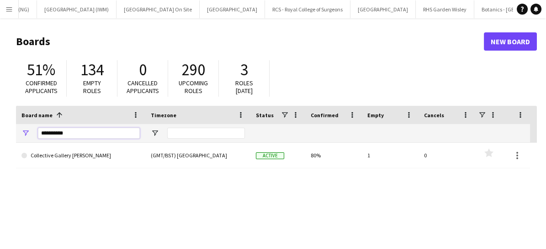
drag, startPoint x: 93, startPoint y: 129, endPoint x: 21, endPoint y: 130, distance: 71.2
click at [21, 130] on div "**********" at bounding box center [80, 133] width 129 height 18
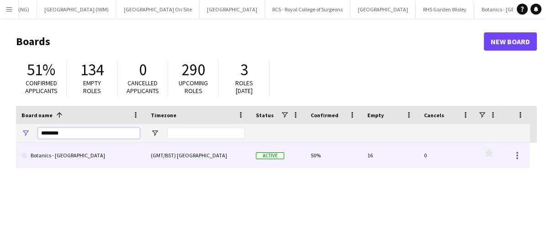
type input "********"
click at [79, 161] on link "Botanics - [GEOGRAPHIC_DATA]" at bounding box center [80, 156] width 118 height 26
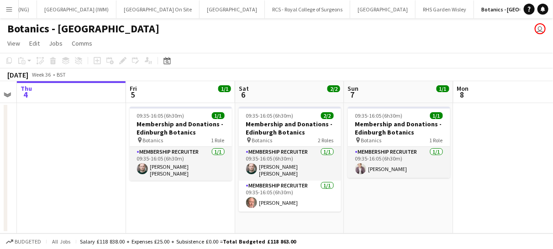
scroll to position [0, 323]
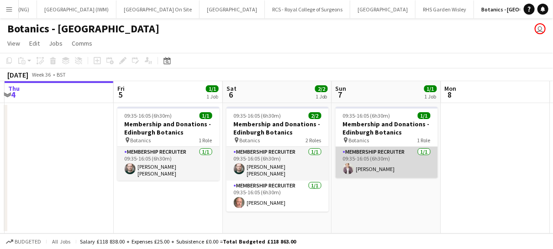
click at [367, 165] on app-card-role "Membership Recruiter [DATE] 09:35-16:05 (6h30m) [PERSON_NAME]" at bounding box center [387, 162] width 102 height 31
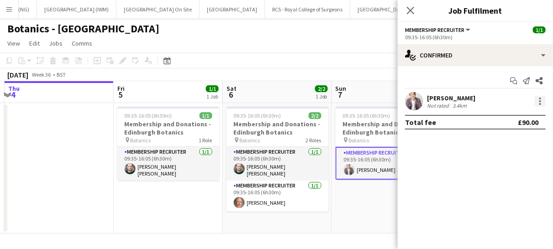
click at [537, 101] on div at bounding box center [540, 101] width 11 height 11
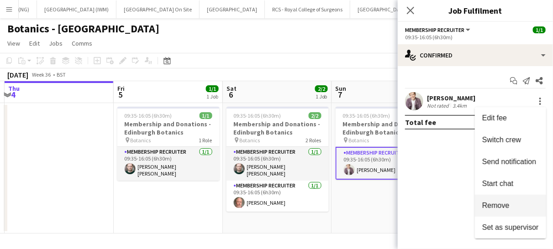
click at [503, 206] on span "Remove" at bounding box center [495, 206] width 27 height 8
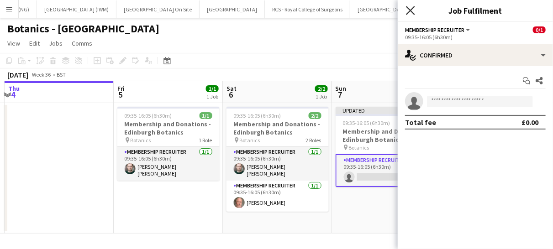
click at [412, 9] on icon at bounding box center [410, 10] width 9 height 9
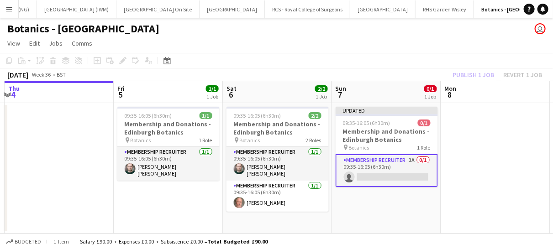
click at [402, 167] on app-card-role "Membership Recruiter 3A 0/1 09:35-16:05 (6h30m) single-neutral-actions" at bounding box center [387, 170] width 102 height 33
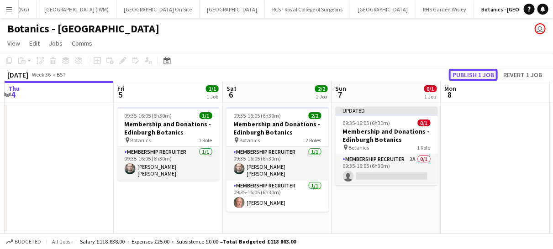
click at [466, 74] on button "Publish 1 job" at bounding box center [473, 75] width 49 height 12
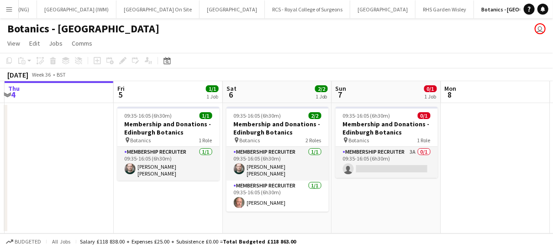
click at [8, 7] on app-icon "Menu" at bounding box center [8, 8] width 7 height 7
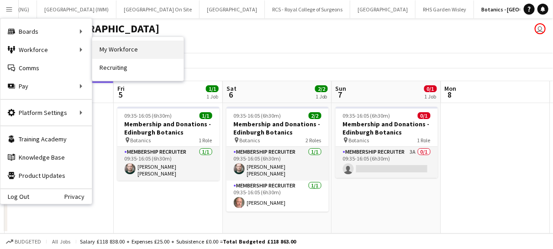
click at [117, 49] on link "My Workforce" at bounding box center [137, 50] width 91 height 18
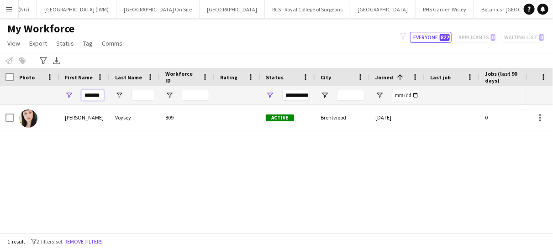
drag, startPoint x: 100, startPoint y: 93, endPoint x: 78, endPoint y: 95, distance: 22.9
click at [78, 95] on div "*******" at bounding box center [84, 95] width 50 height 18
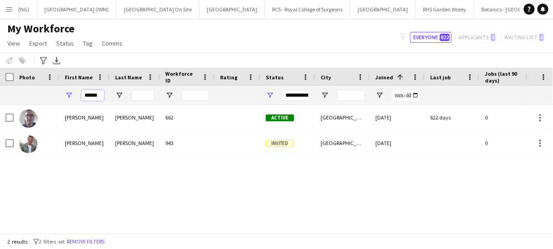
type input "*****"
click at [67, 187] on div "[PERSON_NAME] 662 Active [GEOGRAPHIC_DATA] [DATE] 622 days 0 [EMAIL_ADDRESS][DO…" at bounding box center [263, 165] width 526 height 121
click at [7, 12] on app-icon "Menu" at bounding box center [8, 8] width 7 height 7
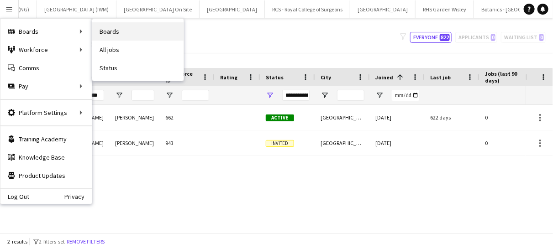
click at [123, 28] on link "Boards" at bounding box center [137, 31] width 91 height 18
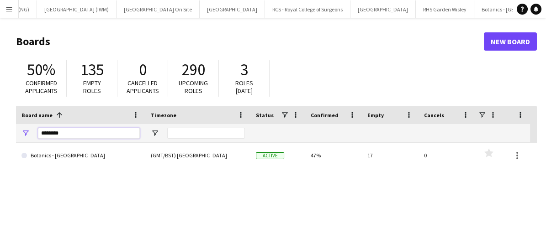
drag, startPoint x: 76, startPoint y: 134, endPoint x: 14, endPoint y: 132, distance: 62.2
click at [14, 132] on main "Boards New Board 50% Confirmed applicants 135 Empty roles 0 Cancelled applicant…" at bounding box center [273, 183] width 546 height 330
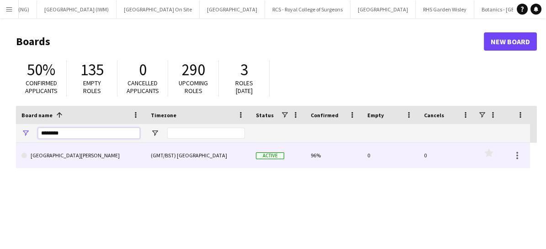
type input "********"
click at [64, 156] on link "[GEOGRAPHIC_DATA][PERSON_NAME]" at bounding box center [80, 156] width 118 height 26
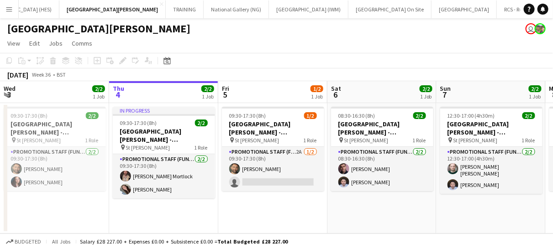
scroll to position [0, 467]
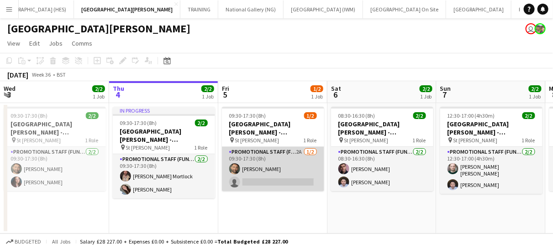
click at [285, 173] on app-card-role "Promotional Staff (Fundraiser) 2A [DATE] 09:30-17:30 (8h) [PERSON_NAME] single-…" at bounding box center [273, 169] width 102 height 44
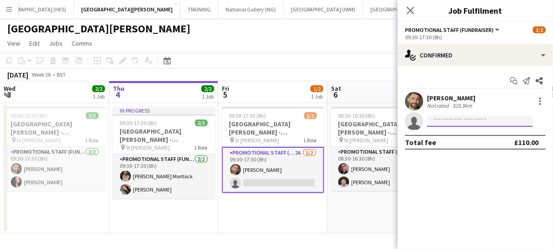
click at [453, 120] on input at bounding box center [480, 121] width 106 height 11
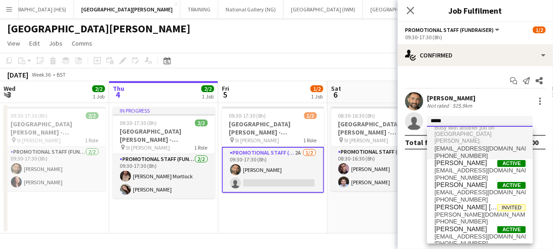
scroll to position [0, 0]
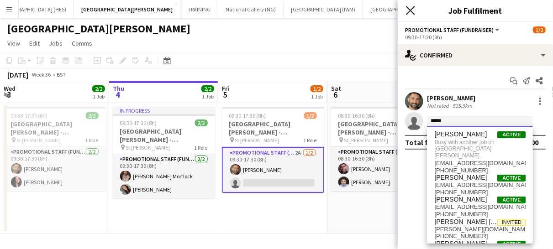
type input "*****"
click at [409, 9] on icon "Close pop-in" at bounding box center [410, 10] width 9 height 9
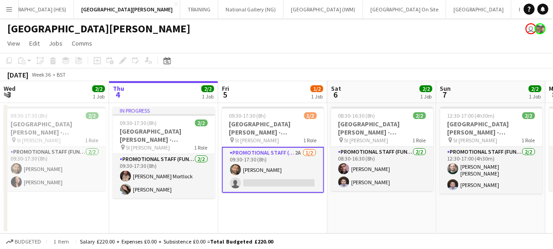
click at [7, 11] on app-icon "Menu" at bounding box center [8, 8] width 7 height 7
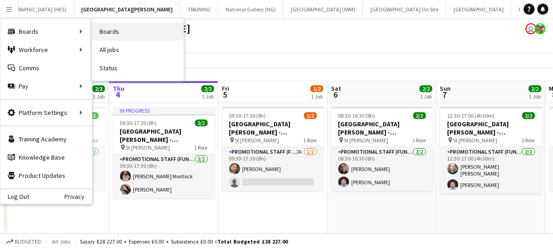
click at [115, 32] on link "Boards" at bounding box center [137, 31] width 91 height 18
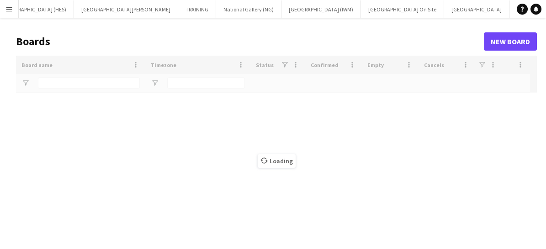
type input "********"
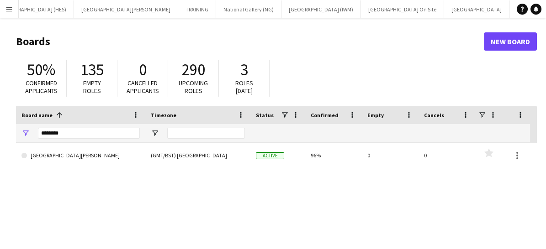
click at [8, 9] on app-icon "Menu" at bounding box center [8, 8] width 7 height 7
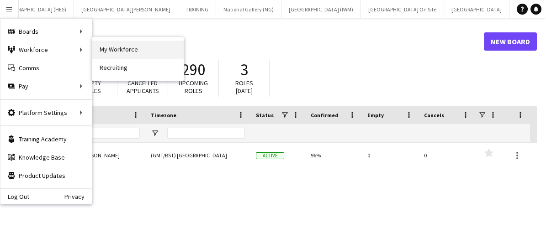
click at [105, 55] on link "My Workforce" at bounding box center [137, 50] width 91 height 18
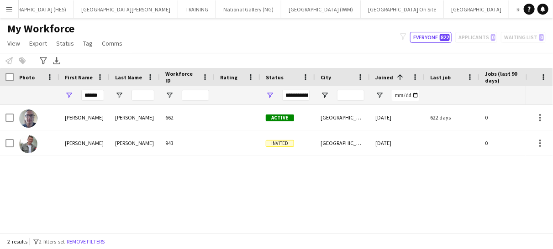
scroll to position [0, 55]
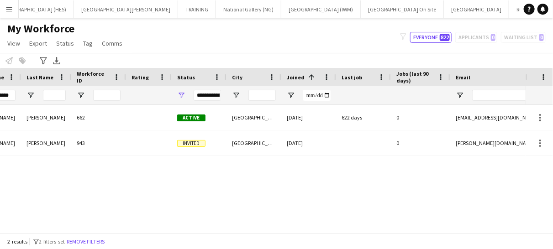
click at [7, 8] on app-icon "Menu" at bounding box center [8, 8] width 7 height 7
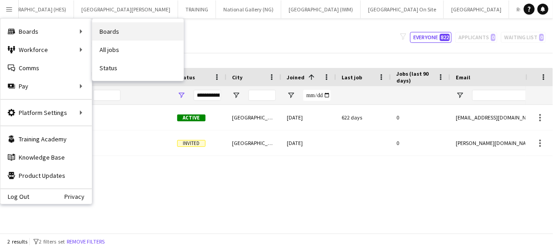
click at [112, 27] on link "Boards" at bounding box center [137, 31] width 91 height 18
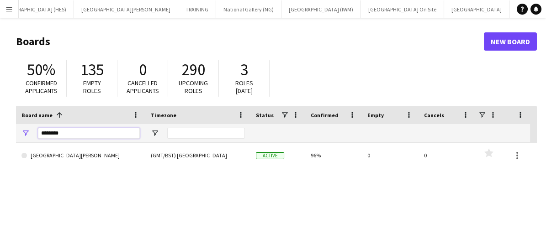
drag, startPoint x: 66, startPoint y: 135, endPoint x: 16, endPoint y: 139, distance: 50.8
click at [16, 139] on div "********" at bounding box center [80, 133] width 129 height 18
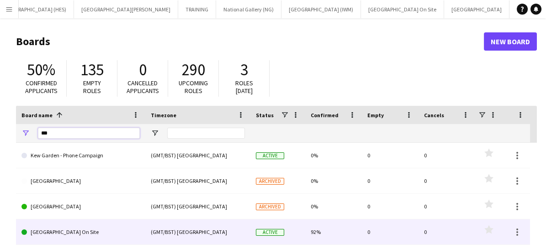
type input "***"
click at [68, 232] on link "[GEOGRAPHIC_DATA] On Site" at bounding box center [80, 233] width 118 height 26
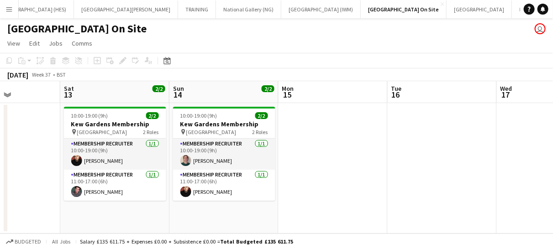
scroll to position [0, 279]
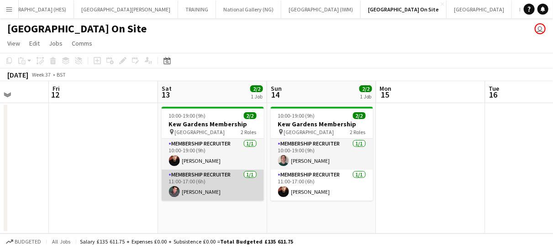
click at [209, 189] on app-card-role "Membership Recruiter [DATE] 11:00-17:00 (6h) [PERSON_NAME]" at bounding box center [213, 185] width 102 height 31
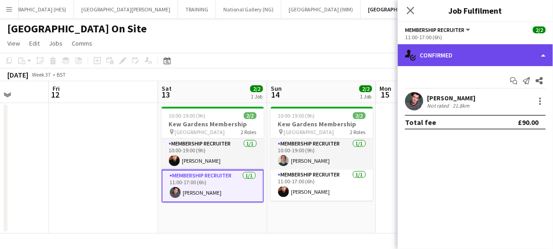
click at [449, 55] on div "single-neutral-actions-check-2 Confirmed" at bounding box center [475, 55] width 155 height 22
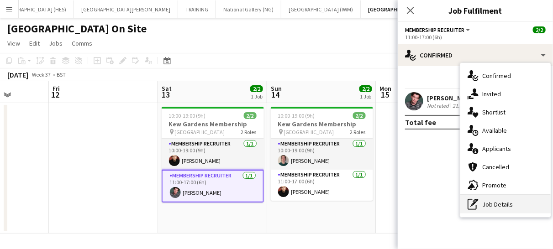
click at [491, 205] on div "pen-write Job Details" at bounding box center [505, 204] width 90 height 18
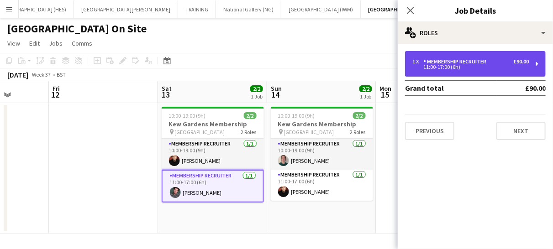
click at [462, 66] on div "11:00-17:00 (6h)" at bounding box center [470, 67] width 116 height 5
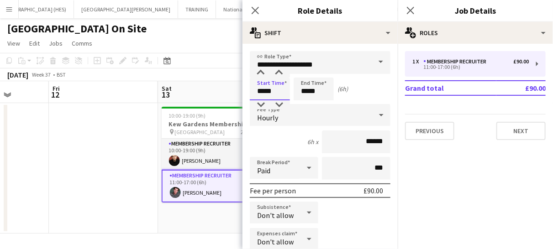
click at [281, 94] on input "*****" at bounding box center [270, 89] width 40 height 23
type input "*****"
click at [262, 100] on div at bounding box center [261, 104] width 18 height 9
click at [323, 91] on input "*****" at bounding box center [314, 89] width 40 height 23
type input "*****"
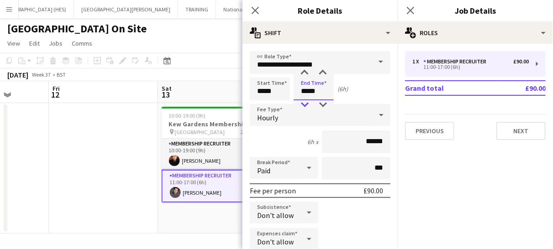
click at [306, 107] on div at bounding box center [304, 104] width 18 height 9
click at [253, 11] on icon "Close pop-in" at bounding box center [255, 10] width 9 height 9
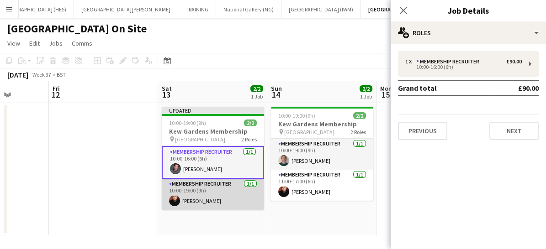
click at [229, 197] on app-card-role "Membership Recruiter [DATE] 10:00-19:00 (9h) [PERSON_NAME]" at bounding box center [213, 194] width 102 height 31
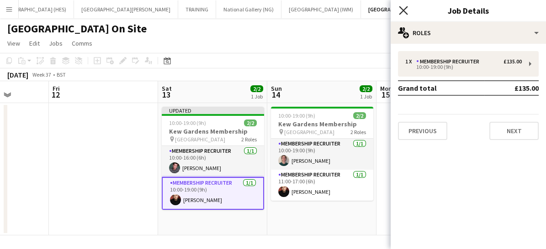
click at [405, 12] on icon at bounding box center [403, 10] width 9 height 9
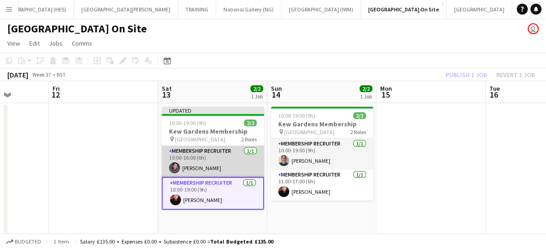
click at [240, 150] on app-card-role "Membership Recruiter [DATE] 10:00-16:00 (6h) [PERSON_NAME]" at bounding box center [213, 161] width 102 height 31
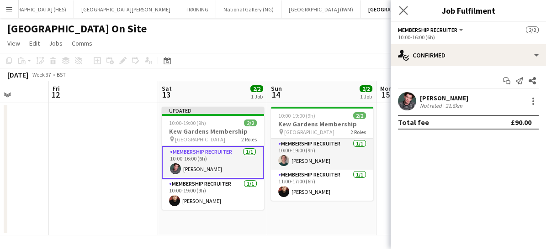
click at [408, 9] on app-icon "Close pop-in" at bounding box center [403, 10] width 13 height 13
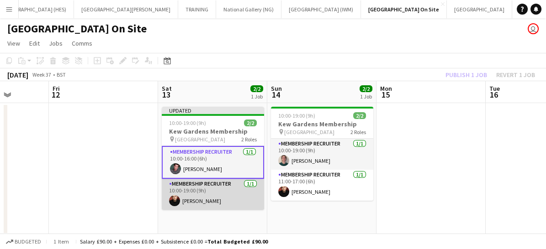
click at [242, 191] on app-card-role "Membership Recruiter [DATE] 10:00-19:00 (9h) [PERSON_NAME]" at bounding box center [213, 194] width 102 height 31
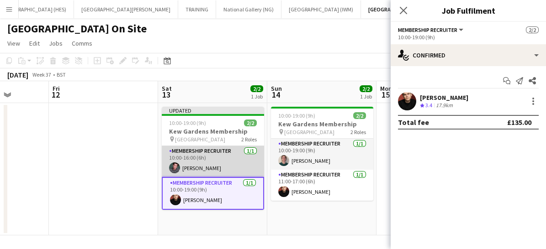
click at [191, 170] on app-card-role "Membership Recruiter [DATE] 10:00-16:00 (6h) [PERSON_NAME]" at bounding box center [213, 161] width 102 height 31
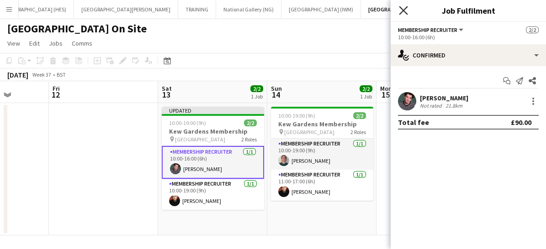
click at [402, 12] on icon at bounding box center [403, 10] width 9 height 9
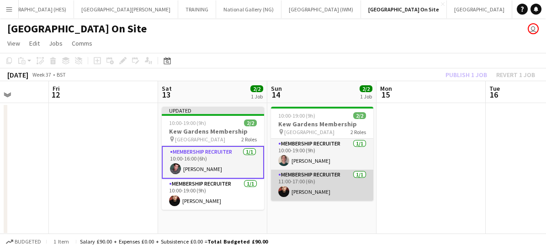
click at [351, 182] on app-card-role "Membership Recruiter [DATE] 11:00-17:00 (6h) [PERSON_NAME]" at bounding box center [322, 185] width 102 height 31
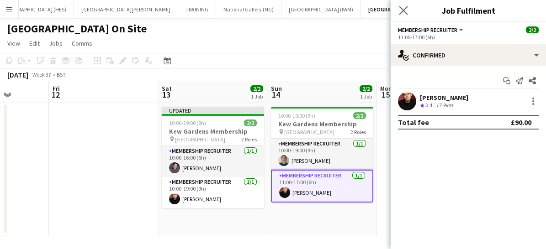
click at [402, 5] on app-icon "Close pop-in" at bounding box center [403, 10] width 13 height 13
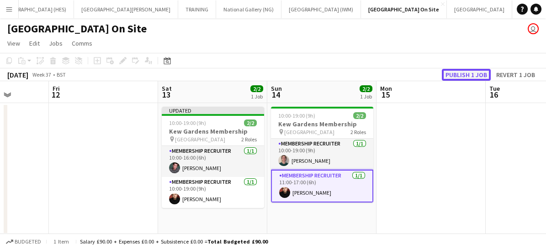
click at [468, 74] on button "Publish 1 job" at bounding box center [466, 75] width 49 height 12
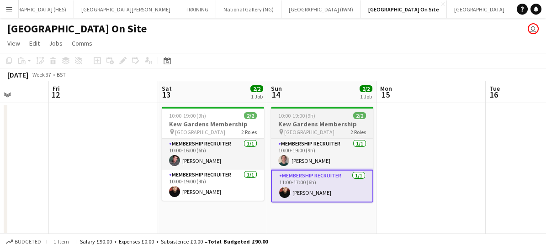
click at [306, 116] on span "10:00-19:00 (9h)" at bounding box center [296, 115] width 37 height 7
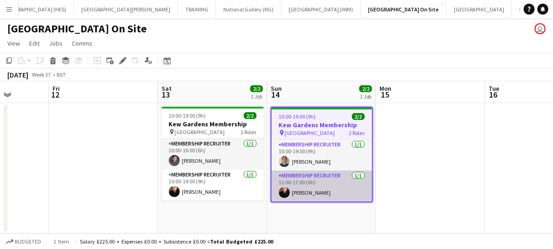
click at [311, 187] on app-card-role "Membership Recruiter [DATE] 11:00-17:00 (6h) [PERSON_NAME]" at bounding box center [322, 186] width 100 height 31
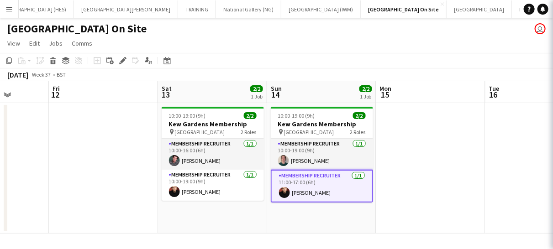
click at [317, 175] on app-card-role "Membership Recruiter [DATE] 11:00-17:00 (6h) [PERSON_NAME]" at bounding box center [322, 186] width 102 height 33
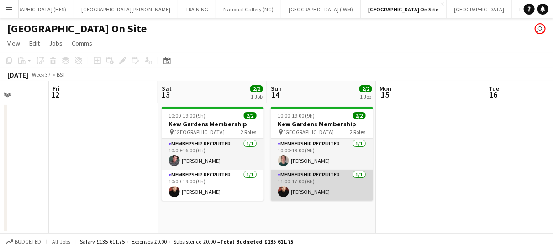
click at [332, 189] on app-card-role "Membership Recruiter [DATE] 11:00-17:00 (6h) [PERSON_NAME]" at bounding box center [322, 185] width 102 height 31
click at [303, 181] on app-card-role "Membership Recruiter [DATE] 11:00-17:00 (6h) [PERSON_NAME]" at bounding box center [322, 185] width 102 height 31
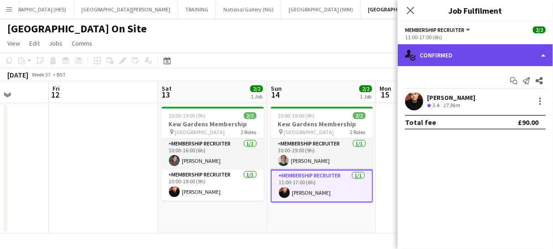
click at [443, 52] on div "single-neutral-actions-check-2 Confirmed" at bounding box center [475, 55] width 155 height 22
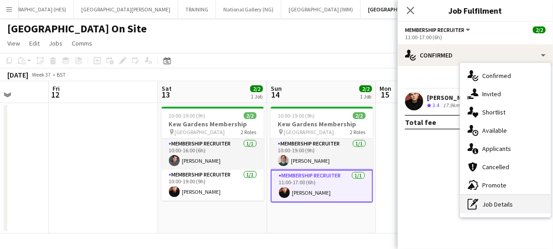
click at [479, 203] on div "pen-write Job Details" at bounding box center [505, 204] width 90 height 18
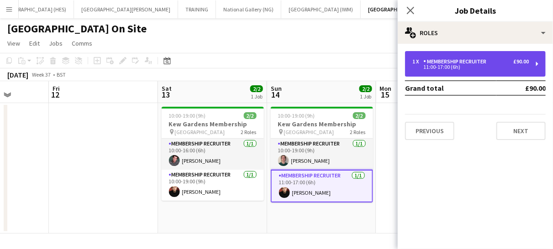
click at [432, 65] on div "11:00-17:00 (6h)" at bounding box center [470, 67] width 116 height 5
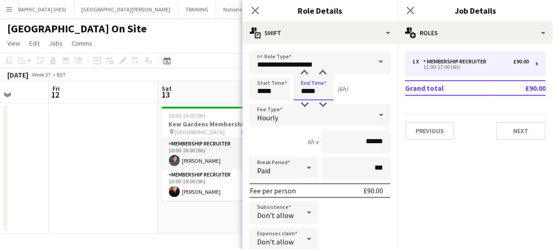
click at [323, 91] on input "*****" at bounding box center [314, 89] width 40 height 23
type input "*****"
click at [306, 104] on div at bounding box center [304, 104] width 18 height 9
click at [252, 9] on icon "Close pop-in" at bounding box center [255, 10] width 9 height 9
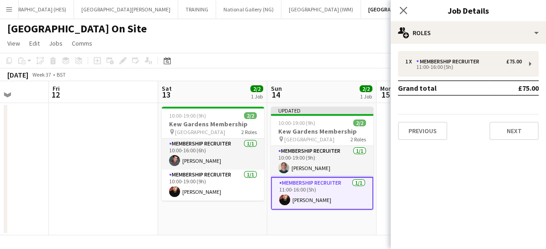
click at [342, 189] on app-card-role "Membership Recruiter [DATE] 11:00-16:00 (5h) [PERSON_NAME]" at bounding box center [322, 193] width 102 height 33
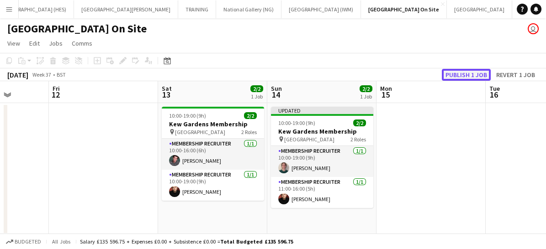
click at [457, 75] on button "Publish 1 job" at bounding box center [466, 75] width 49 height 12
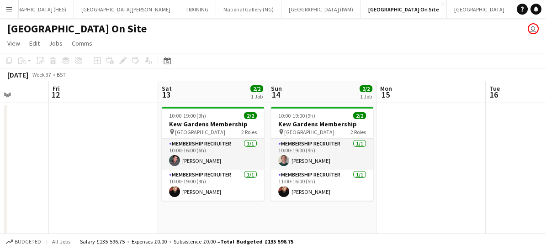
click at [5, 11] on app-icon "Menu" at bounding box center [8, 8] width 7 height 7
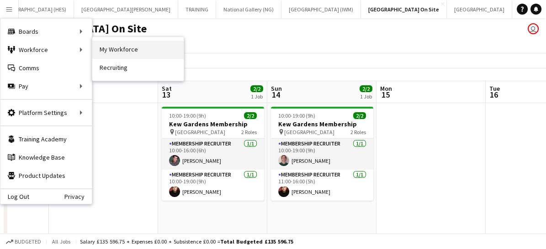
click at [132, 49] on link "My Workforce" at bounding box center [137, 50] width 91 height 18
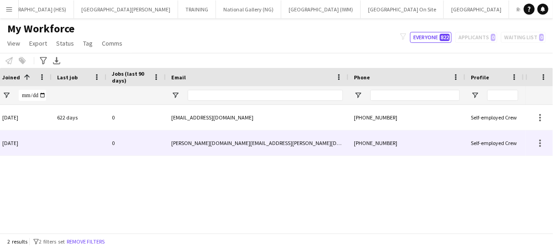
scroll to position [0, 293]
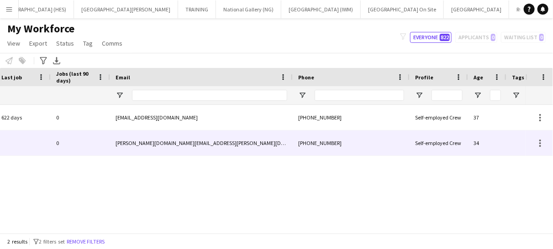
click at [148, 145] on div "[PERSON_NAME][DOMAIN_NAME][EMAIL_ADDRESS][PERSON_NAME][DOMAIN_NAME]" at bounding box center [201, 143] width 183 height 25
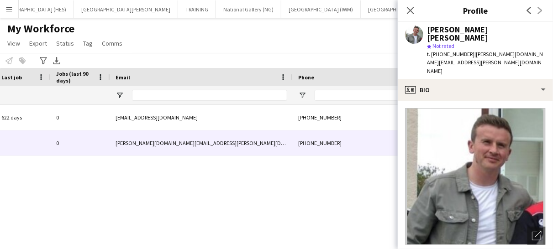
click at [8, 11] on app-icon "Menu" at bounding box center [8, 8] width 7 height 7
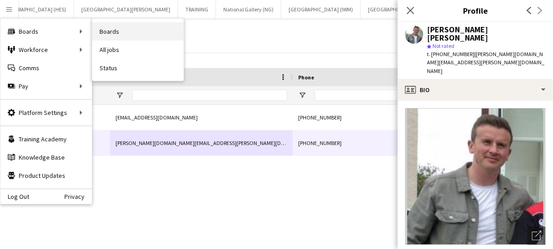
click at [108, 36] on link "Boards" at bounding box center [137, 31] width 91 height 18
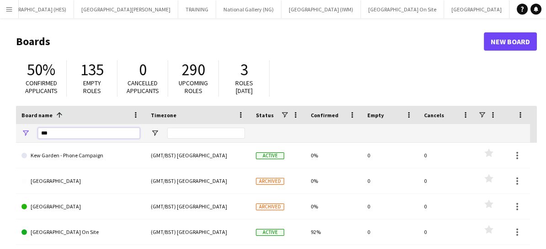
drag, startPoint x: 64, startPoint y: 131, endPoint x: 20, endPoint y: 142, distance: 45.6
click at [20, 142] on div "***" at bounding box center [80, 133] width 129 height 18
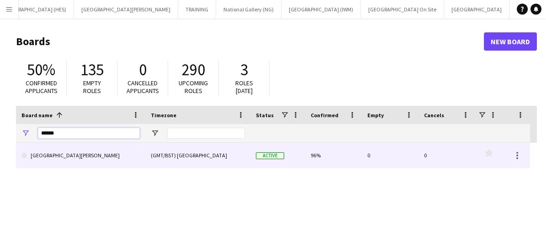
type input "******"
click at [51, 156] on link "[GEOGRAPHIC_DATA][PERSON_NAME]" at bounding box center [80, 156] width 118 height 26
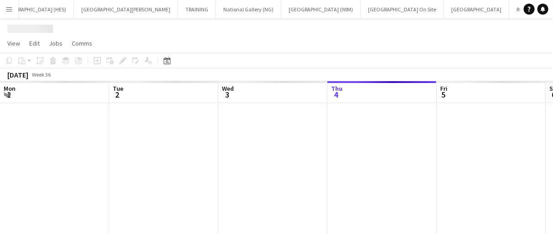
scroll to position [0, 218]
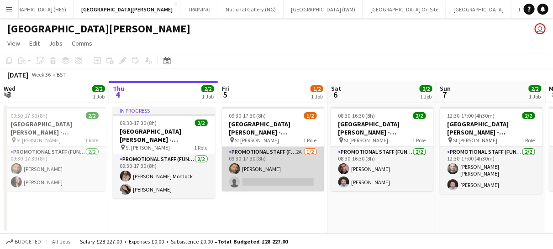
click at [269, 176] on app-card-role "Promotional Staff (Fundraiser) 2A [DATE] 09:30-17:30 (8h) [PERSON_NAME] single-…" at bounding box center [273, 169] width 102 height 44
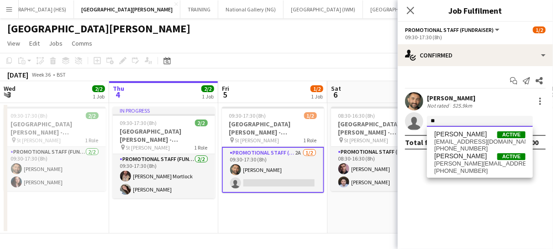
type input "*"
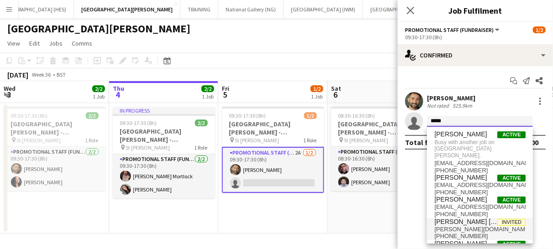
type input "*****"
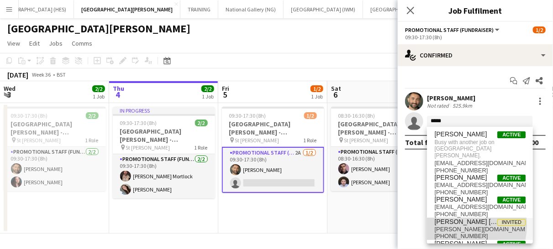
click at [457, 226] on span "[PERSON_NAME][DOMAIN_NAME][EMAIL_ADDRESS][PERSON_NAME][DOMAIN_NAME]" at bounding box center [479, 229] width 91 height 7
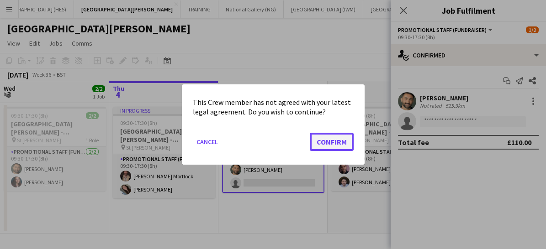
click at [338, 138] on button "Confirm" at bounding box center [332, 142] width 44 height 18
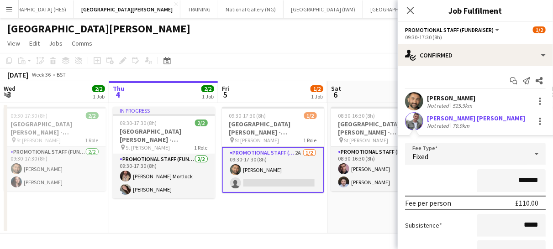
scroll to position [87, 0]
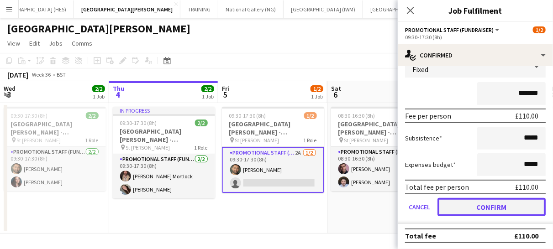
click at [465, 203] on button "Confirm" at bounding box center [491, 207] width 108 height 18
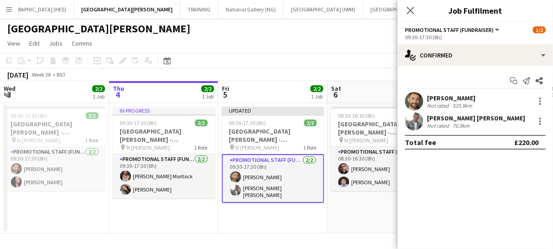
scroll to position [0, 0]
click at [415, 14] on icon "Close pop-in" at bounding box center [410, 10] width 9 height 9
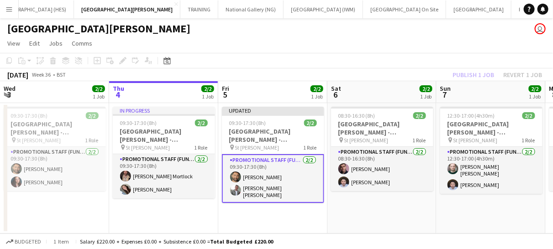
click at [311, 168] on app-card-role "Promotional Staff (Fundraiser) [DATE] 09:30-17:30 (8h) [PERSON_NAME] [PERSON_NA…" at bounding box center [273, 178] width 102 height 49
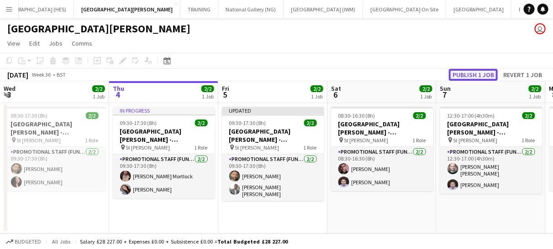
click at [474, 76] on button "Publish 1 job" at bounding box center [473, 75] width 49 height 12
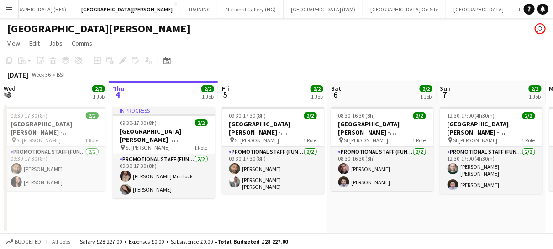
click at [11, 8] on app-icon "Menu" at bounding box center [8, 8] width 7 height 7
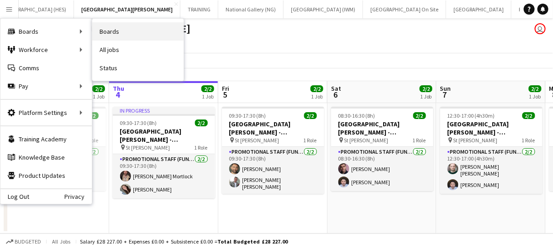
click at [109, 28] on link "Boards" at bounding box center [137, 31] width 91 height 18
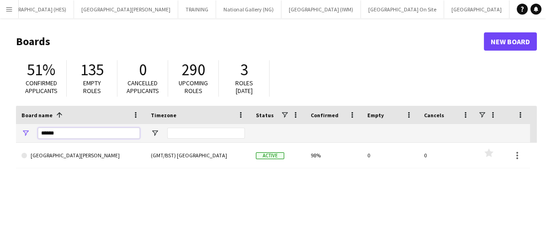
drag, startPoint x: 64, startPoint y: 137, endPoint x: 36, endPoint y: 132, distance: 28.9
click at [36, 132] on div "******" at bounding box center [80, 133] width 129 height 18
type input "*******"
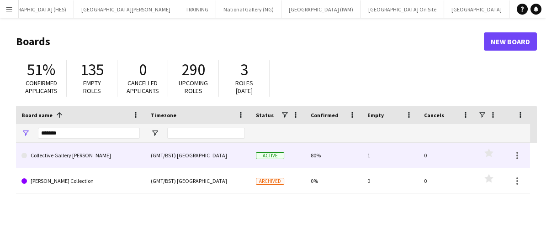
click at [81, 164] on link "Collective Gallery [PERSON_NAME]" at bounding box center [80, 156] width 118 height 26
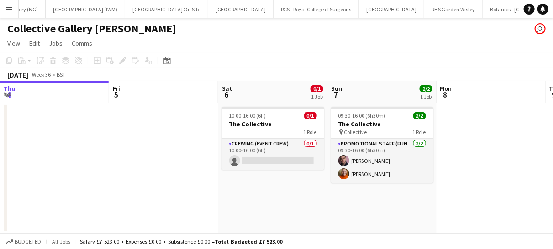
scroll to position [0, 276]
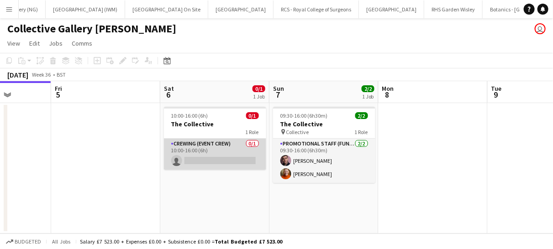
click at [218, 157] on app-card-role "Crewing (Event Crew) 0/1 10:00-16:00 (6h) single-neutral-actions" at bounding box center [215, 154] width 102 height 31
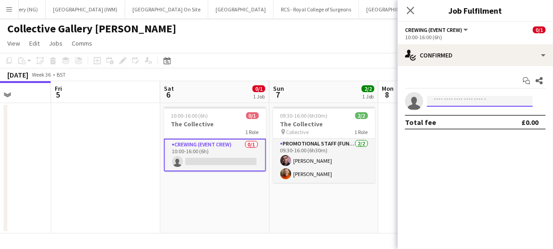
click at [449, 97] on input at bounding box center [480, 101] width 106 height 11
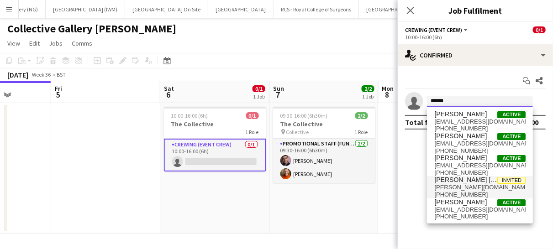
type input "*****"
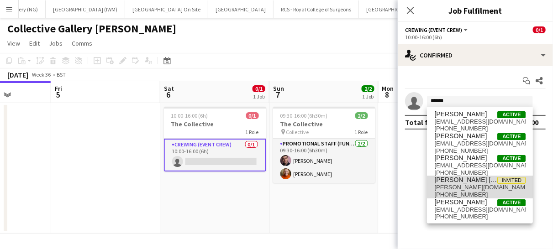
click at [453, 190] on span "[PERSON_NAME][DOMAIN_NAME][EMAIL_ADDRESS][PERSON_NAME][DOMAIN_NAME]" at bounding box center [479, 187] width 91 height 7
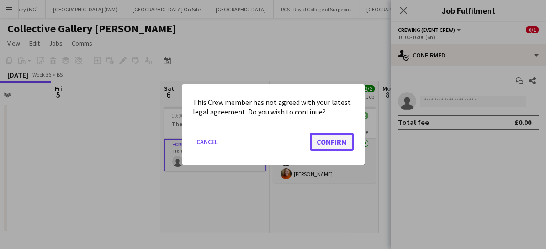
click at [337, 137] on button "Confirm" at bounding box center [332, 142] width 44 height 18
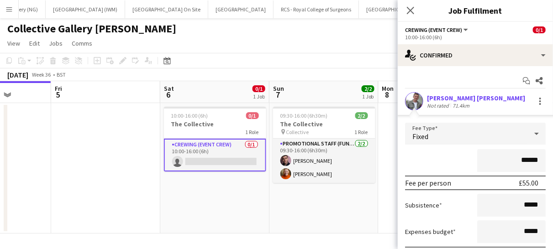
scroll to position [67, 0]
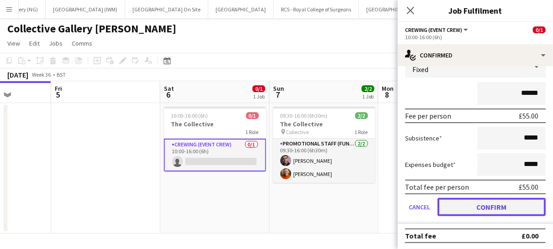
click at [476, 213] on button "Confirm" at bounding box center [491, 207] width 108 height 18
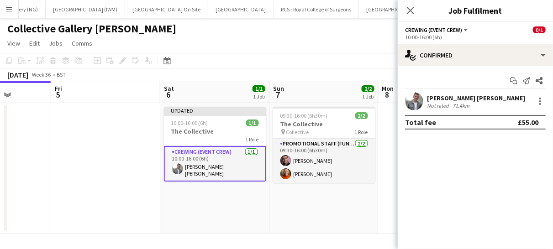
scroll to position [0, 0]
click at [412, 6] on icon "Close pop-in" at bounding box center [410, 10] width 9 height 9
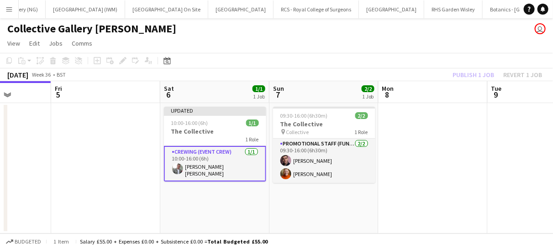
click at [232, 158] on app-card-role "Crewing (Event Crew) [DATE] 10:00-16:00 (6h) [PERSON_NAME] [PERSON_NAME]" at bounding box center [215, 164] width 102 height 36
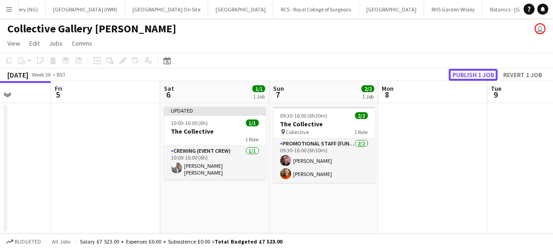
click at [463, 73] on button "Publish 1 job" at bounding box center [473, 75] width 49 height 12
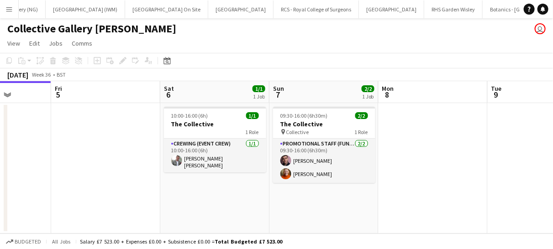
click at [9, 11] on app-icon "Menu" at bounding box center [8, 8] width 7 height 7
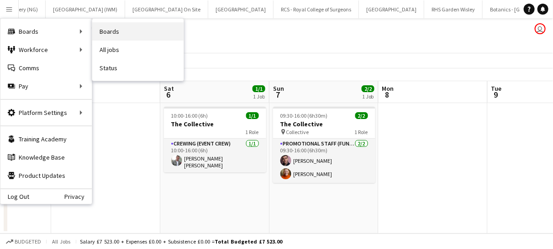
click at [106, 32] on link "Boards" at bounding box center [137, 31] width 91 height 18
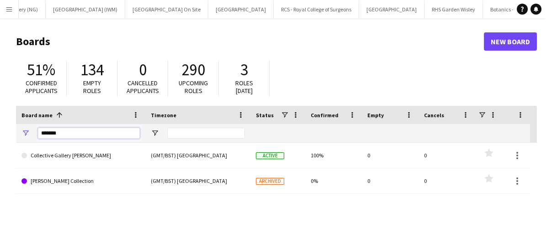
drag, startPoint x: 69, startPoint y: 131, endPoint x: 24, endPoint y: 138, distance: 45.3
click at [24, 138] on div "*******" at bounding box center [80, 133] width 129 height 18
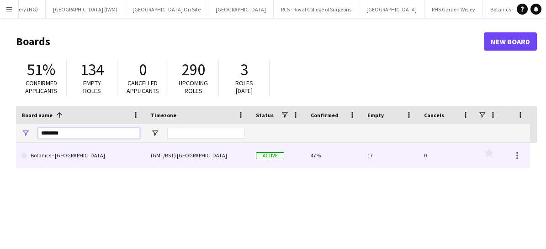
type input "********"
click at [49, 156] on link "Botanics - [GEOGRAPHIC_DATA]" at bounding box center [80, 156] width 118 height 26
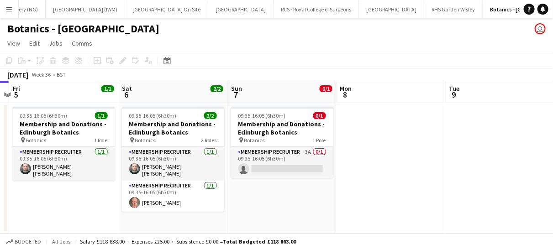
scroll to position [0, 279]
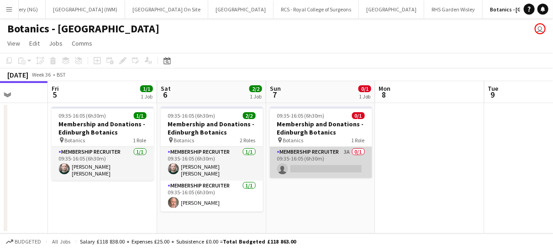
click at [327, 162] on app-card-role "Membership Recruiter 3A 0/1 09:35-16:05 (6h30m) single-neutral-actions" at bounding box center [321, 162] width 102 height 31
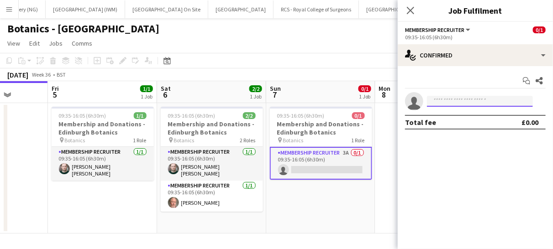
click at [461, 101] on input at bounding box center [480, 101] width 106 height 11
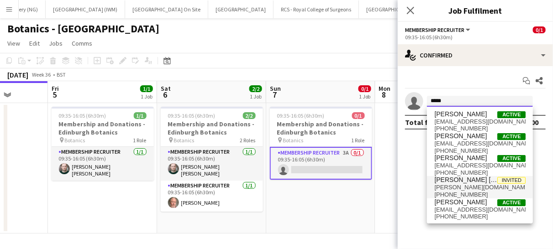
type input "*****"
click at [450, 184] on span "[PERSON_NAME][DOMAIN_NAME][EMAIL_ADDRESS][PERSON_NAME][DOMAIN_NAME]" at bounding box center [479, 187] width 91 height 7
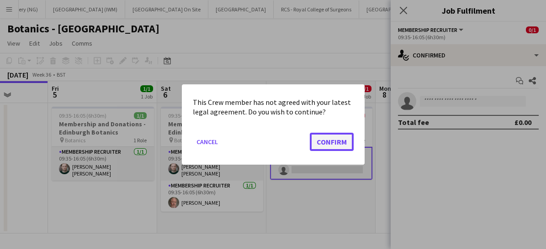
click at [329, 145] on button "Confirm" at bounding box center [332, 142] width 44 height 18
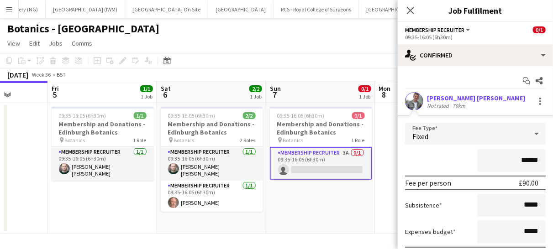
scroll to position [67, 0]
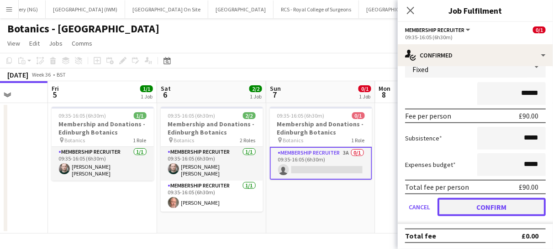
click at [477, 209] on button "Confirm" at bounding box center [491, 207] width 108 height 18
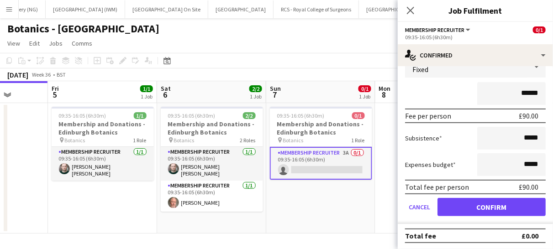
scroll to position [0, 0]
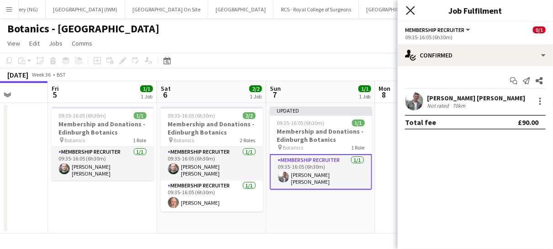
click at [413, 11] on icon "Close pop-in" at bounding box center [410, 10] width 9 height 9
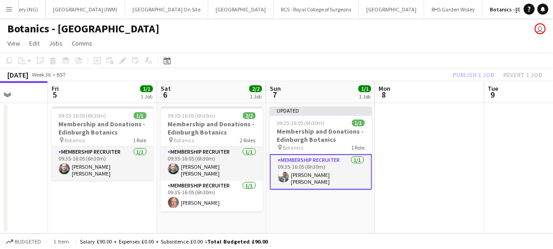
click at [346, 166] on app-card-role "Membership Recruiter [DATE] 09:35-16:05 (6h30m) [PERSON_NAME] [PERSON_NAME]" at bounding box center [321, 172] width 102 height 36
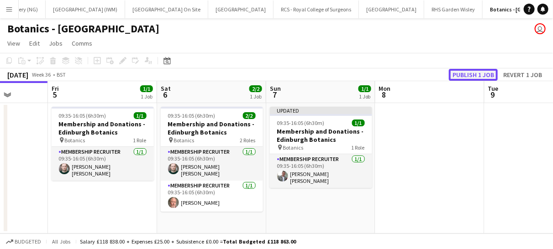
click at [467, 70] on button "Publish 1 job" at bounding box center [473, 75] width 49 height 12
